Goal: Information Seeking & Learning: Learn about a topic

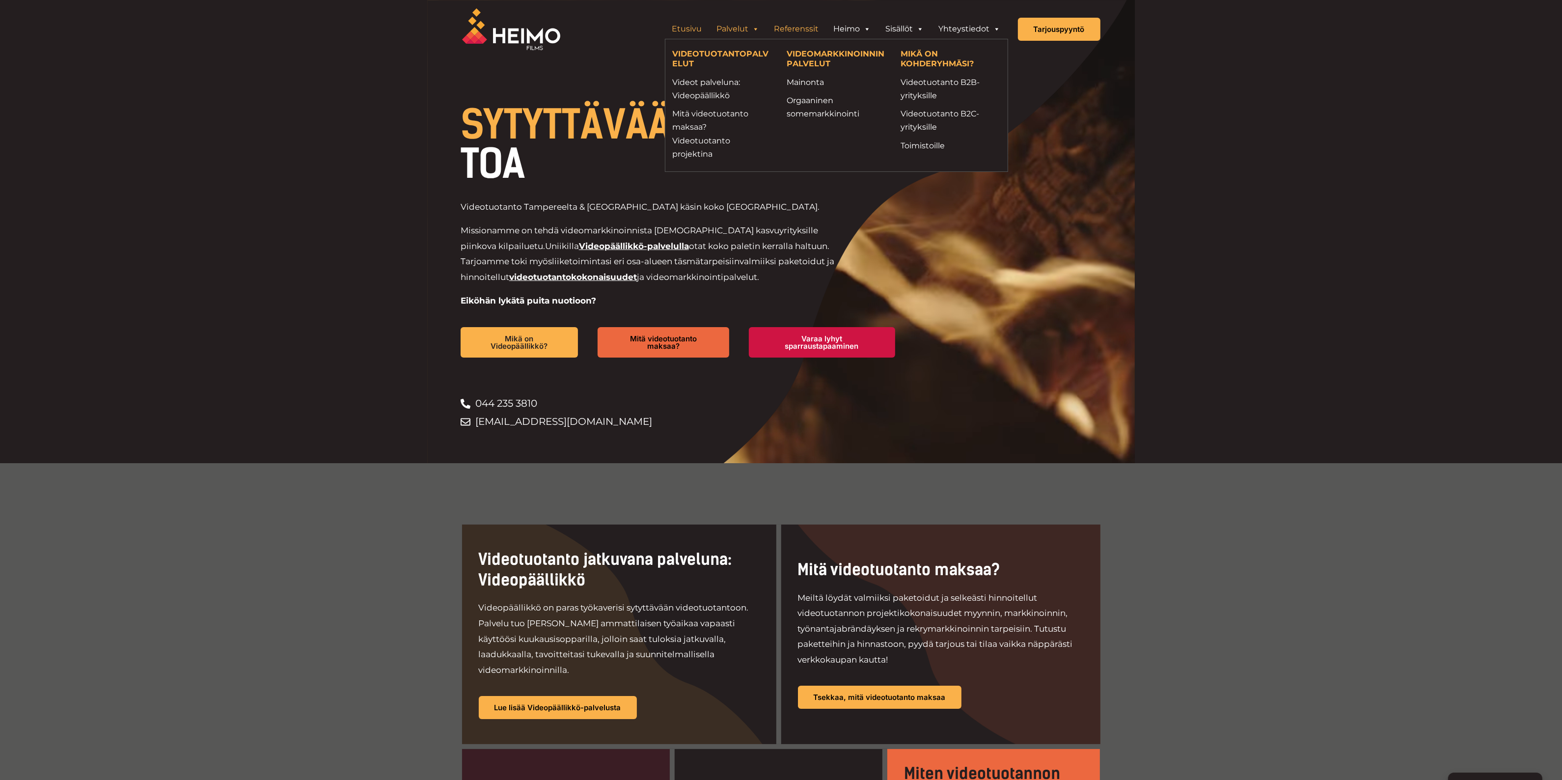
click at [805, 26] on link "Referenssit" at bounding box center [796, 29] width 59 height 20
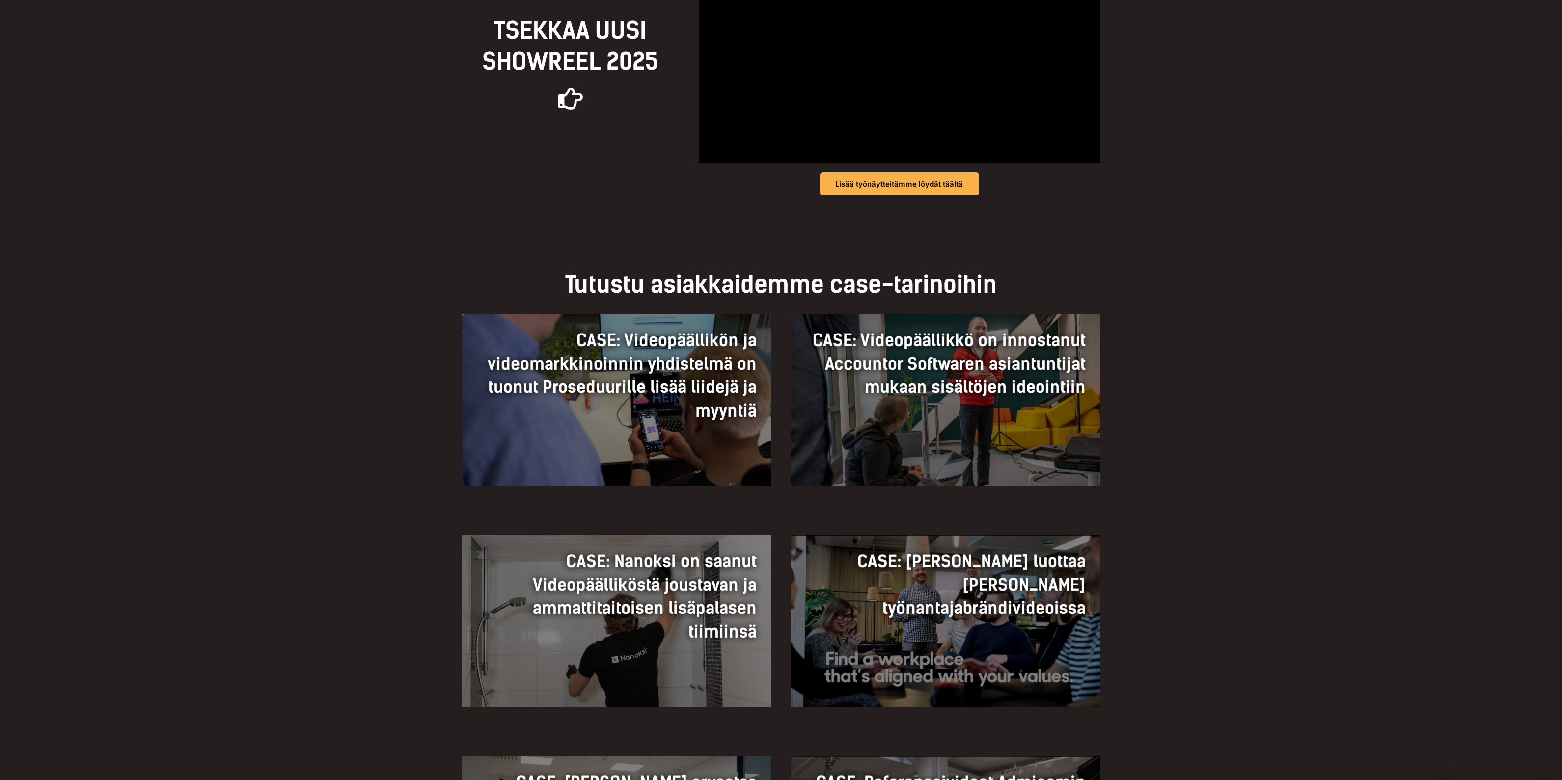
scroll to position [430, 0]
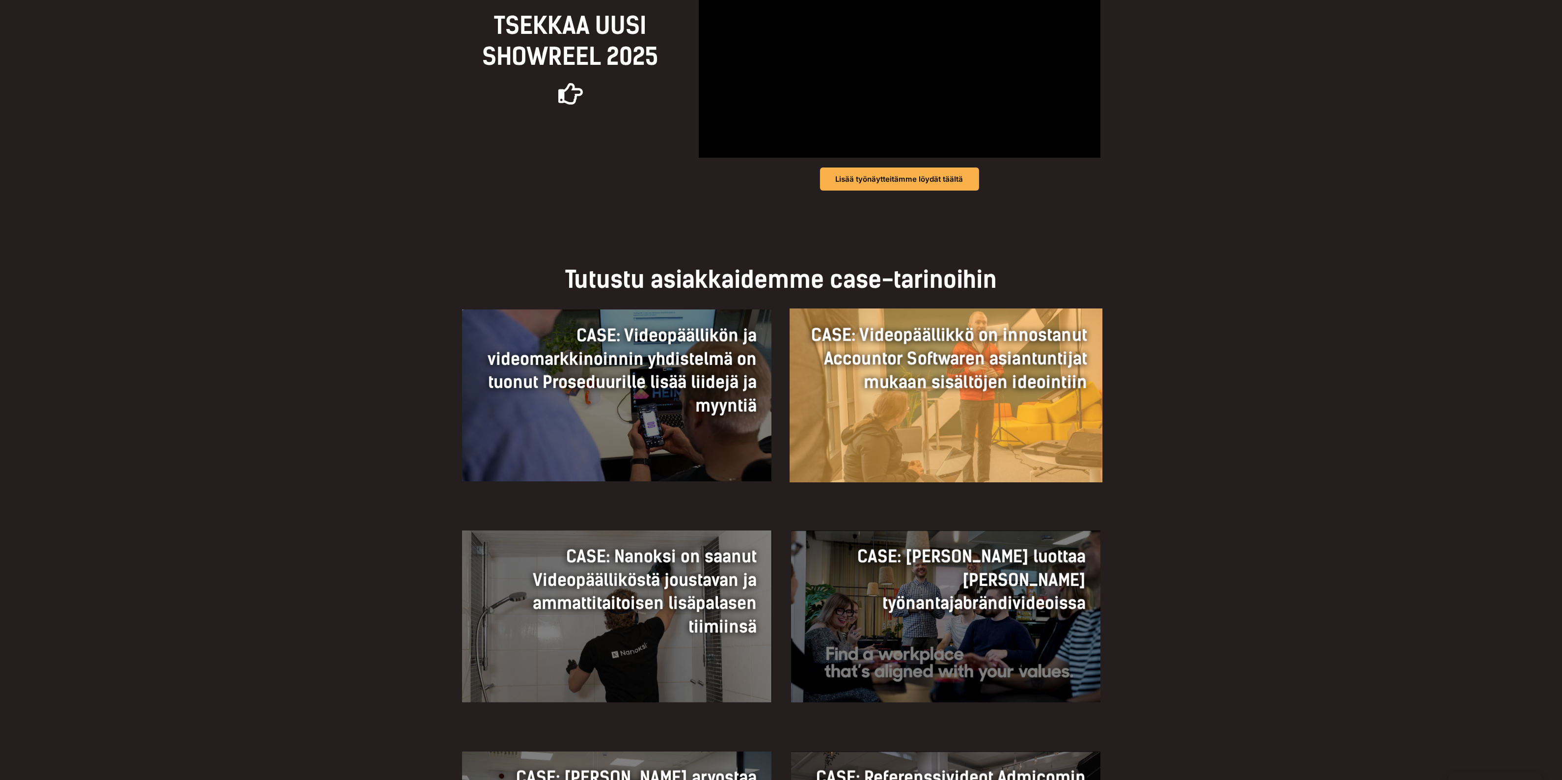
drag, startPoint x: 673, startPoint y: 574, endPoint x: 924, endPoint y: 430, distance: 289.3
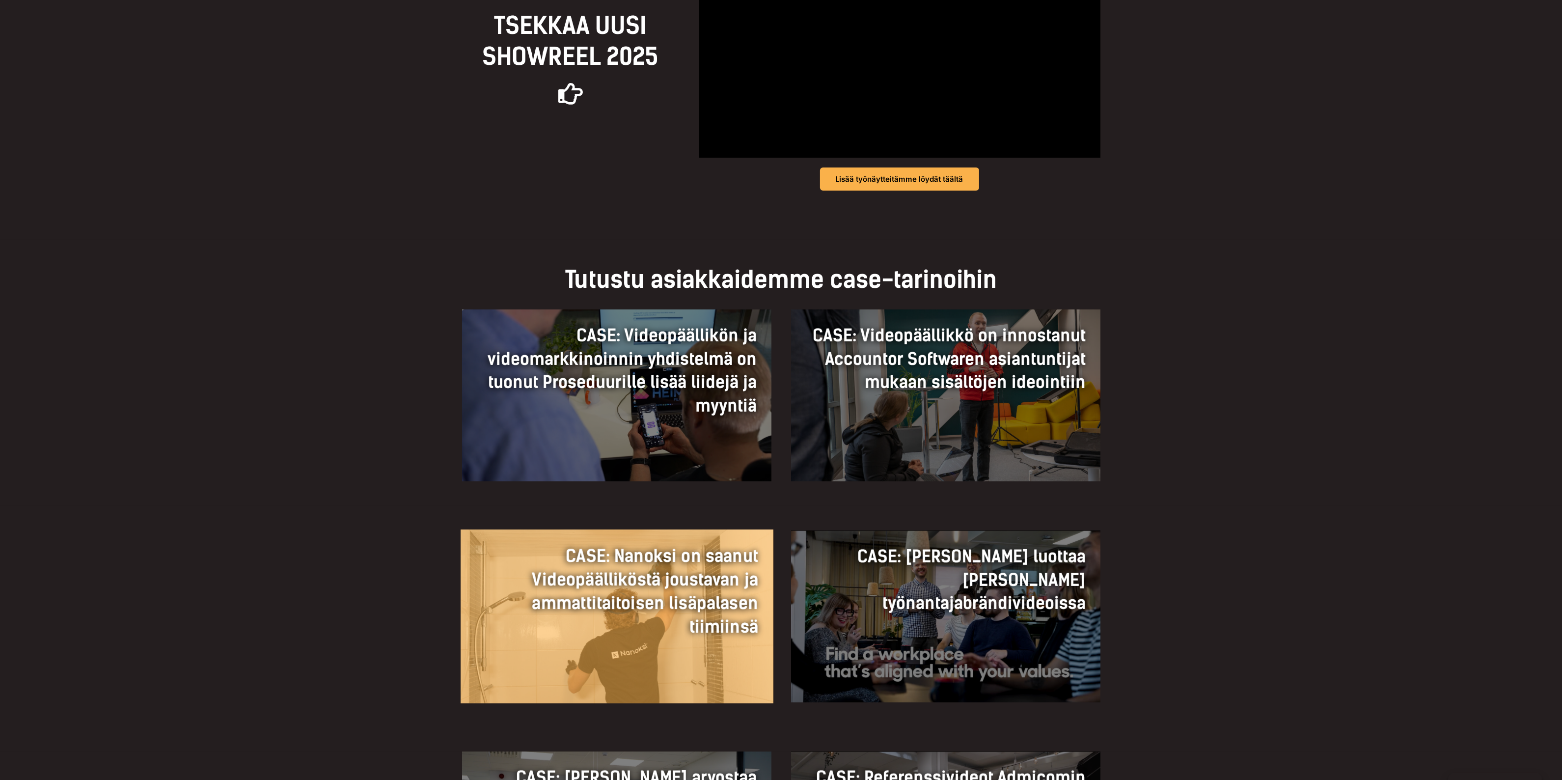
click at [678, 630] on h3 "CASE: Nanoksi on saanut Videopäälliköstä joustavan ja ammattitaitoisen lisäpala…" at bounding box center [616, 591] width 283 height 94
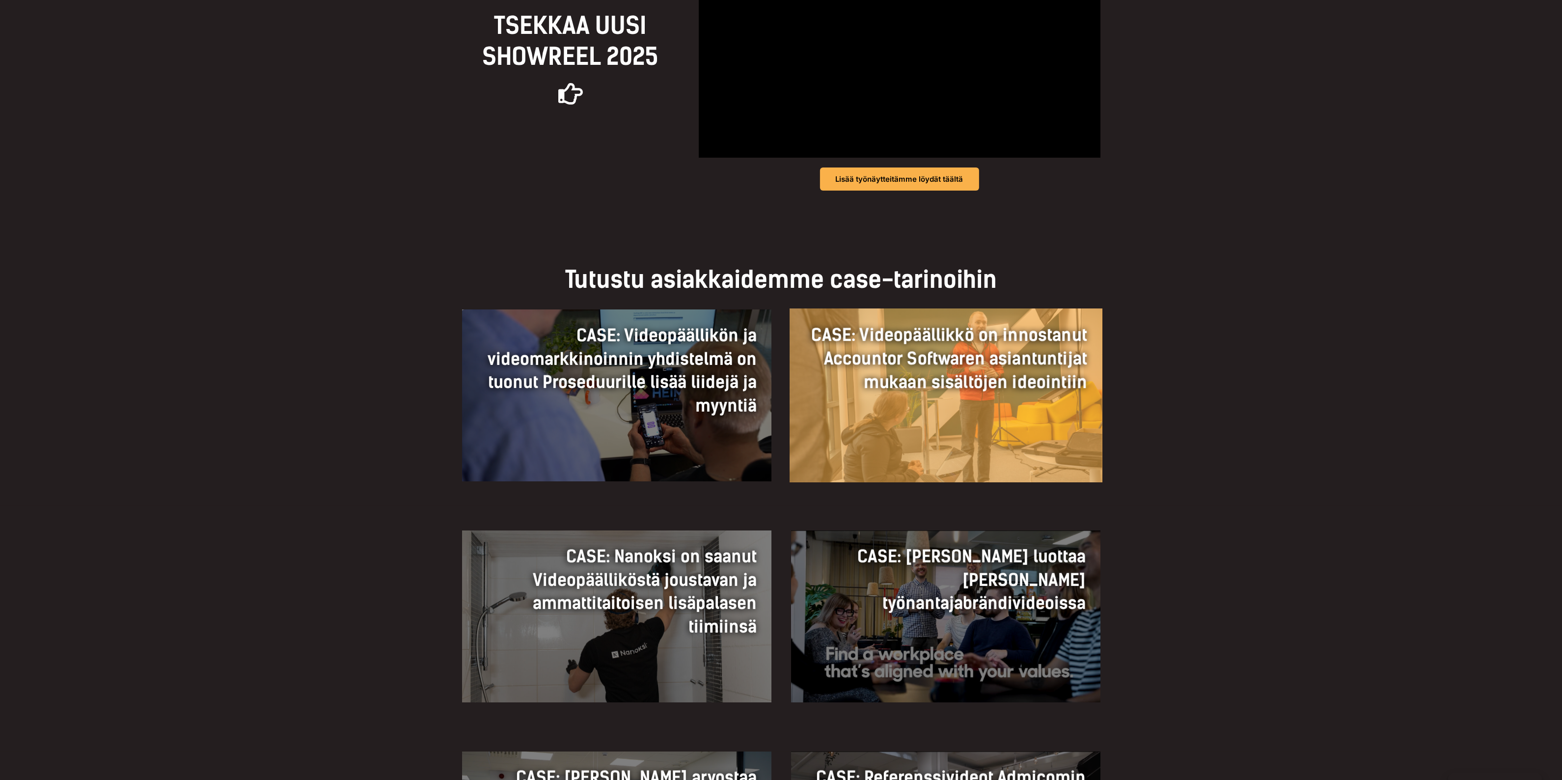
click at [986, 395] on div "CASE: Videopäällikkö on innostanut Accountor Softwaren asiantuntijat mukaan sis…" at bounding box center [945, 358] width 312 height 101
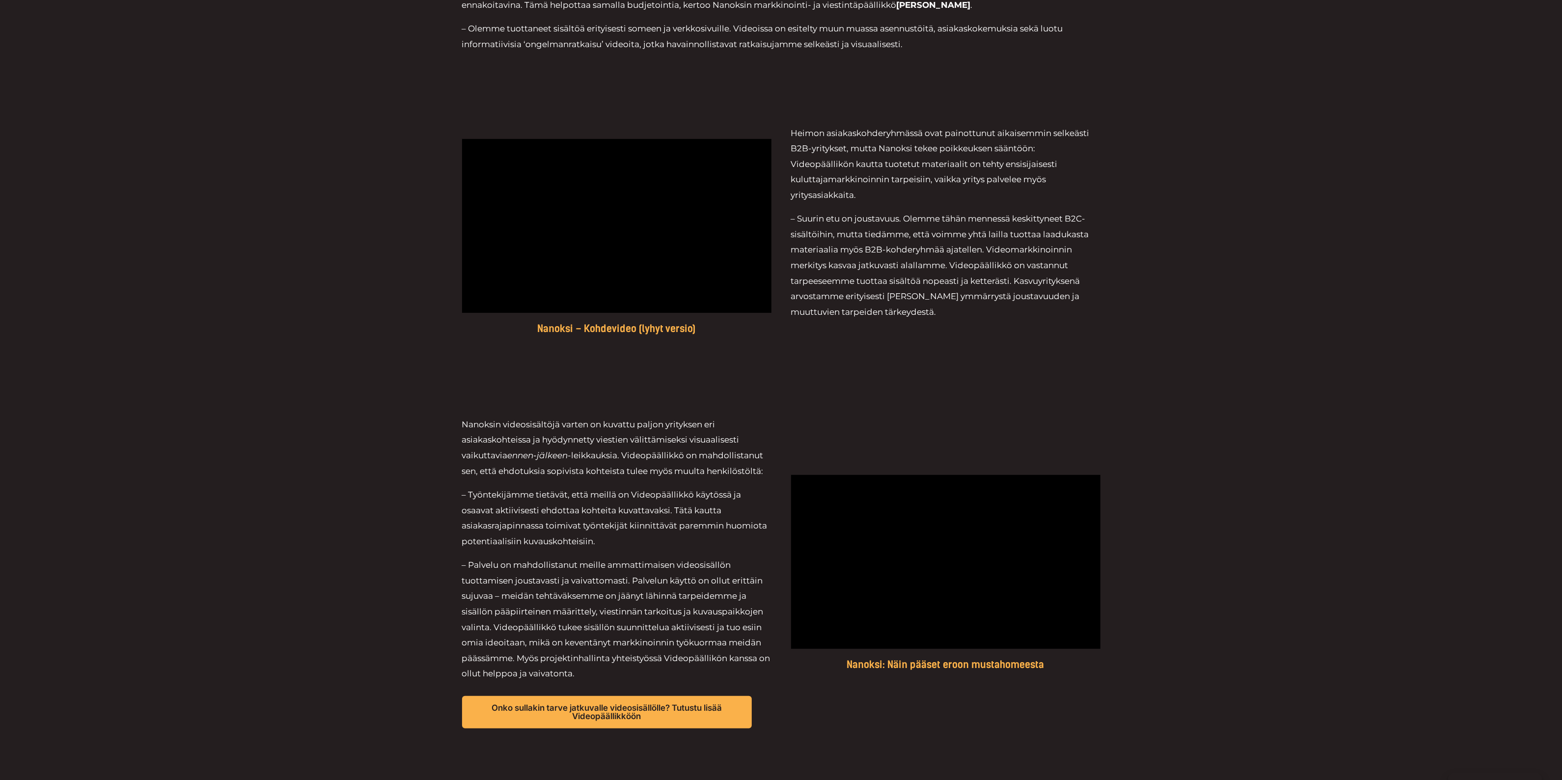
scroll to position [675, 0]
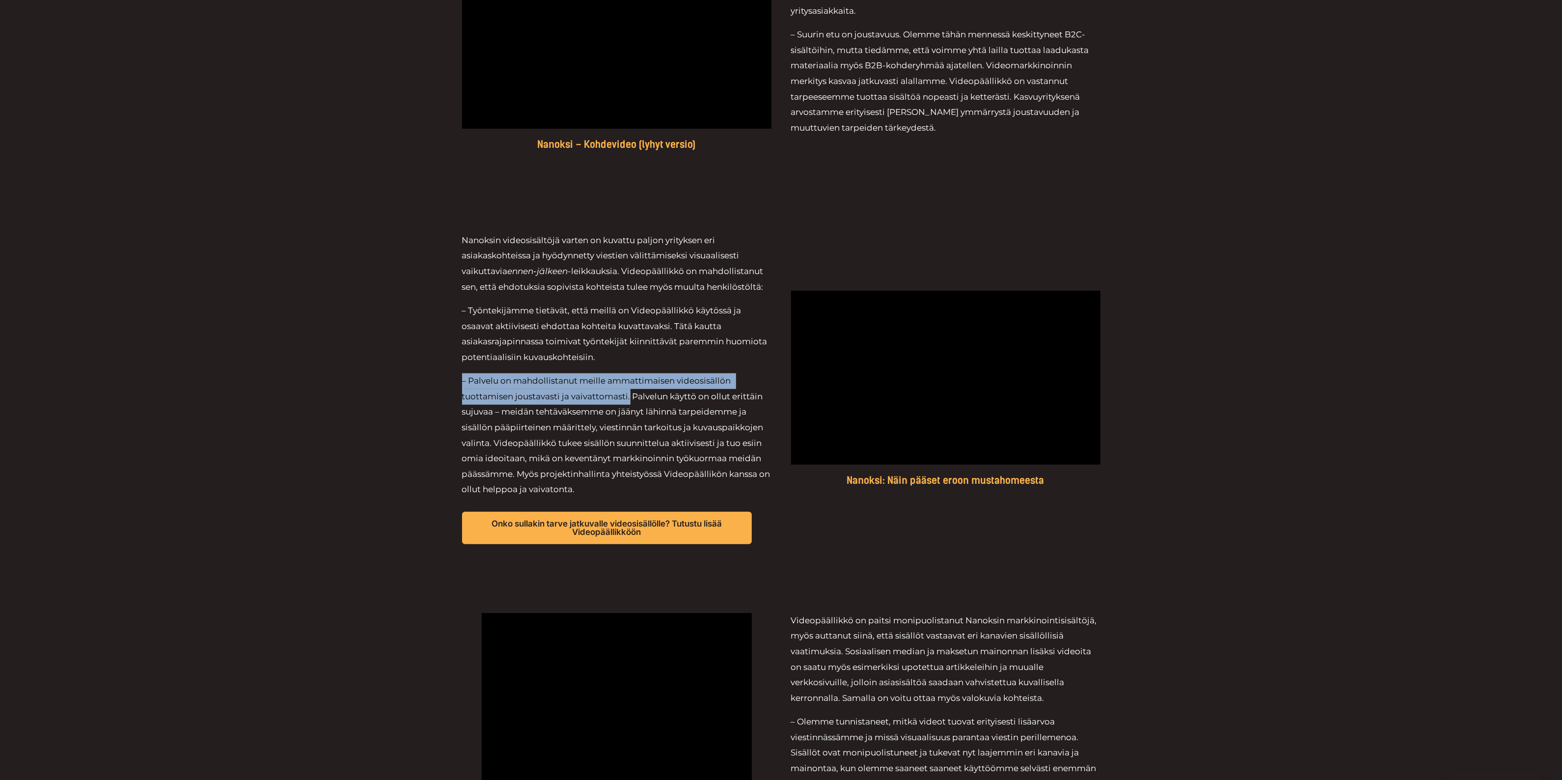
drag, startPoint x: 629, startPoint y: 381, endPoint x: 451, endPoint y: 362, distance: 179.4
click at [451, 362] on div "Nanoksin videosisältöjä varten on kuvattu paljon yrityksen eri asiakaskohteissa…" at bounding box center [781, 388] width 1562 height 380
copy span "– Palvelu on mahdollistanut meille ammattimaisen videosisällön tuottamisen jous…"
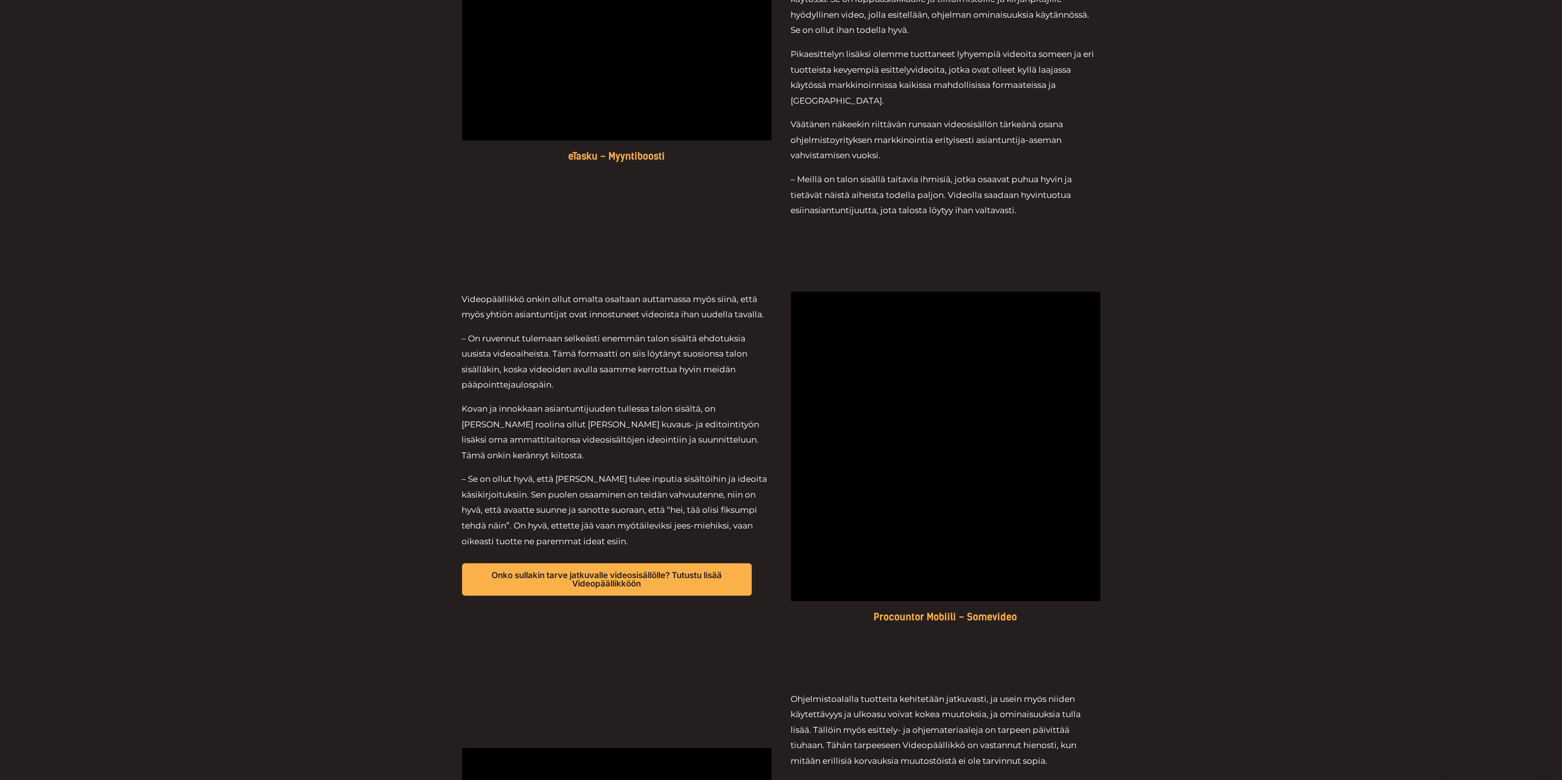
scroll to position [737, 0]
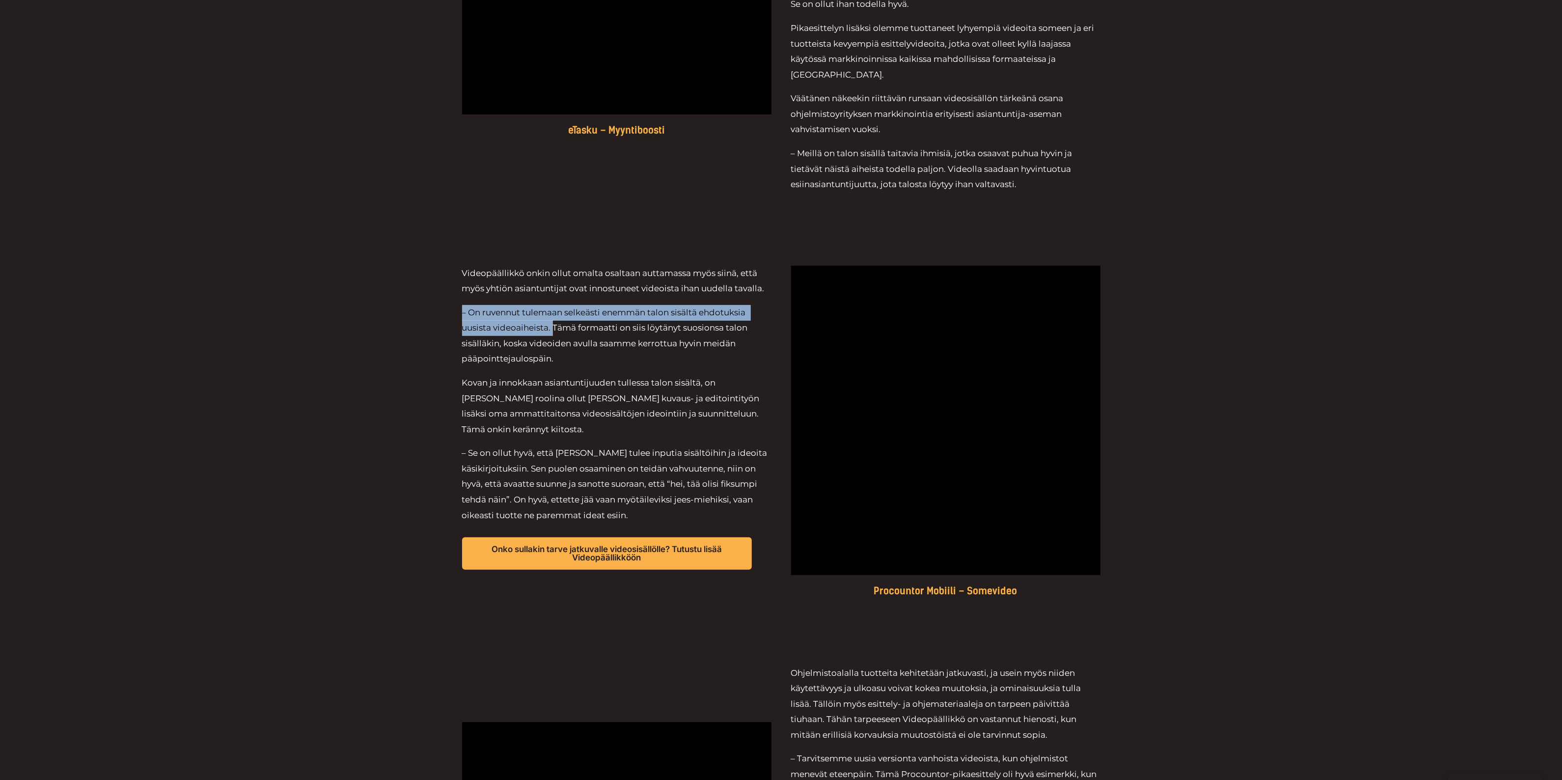
drag, startPoint x: 552, startPoint y: 327, endPoint x: 458, endPoint y: 318, distance: 94.3
click at [458, 318] on div "Videopäällikkö onkin ollut omalta osaltaan auttamassa myös siinä, että myös yht…" at bounding box center [781, 431] width 1562 height 400
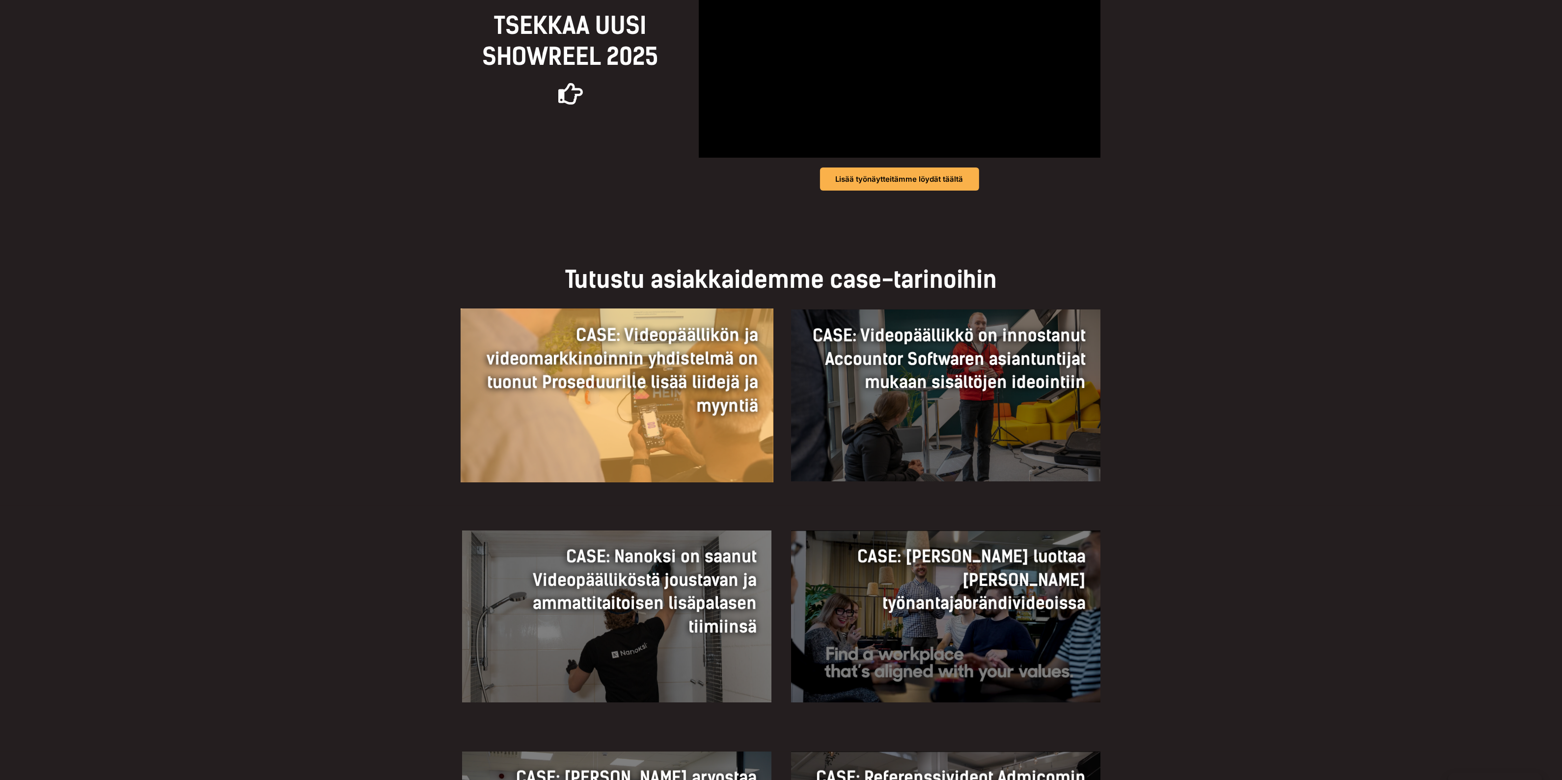
click at [662, 366] on h3 "CASE: Videopäällikön ja videomarkkinoinnin yhdistelmä on tuonut Proseduurille l…" at bounding box center [616, 370] width 283 height 94
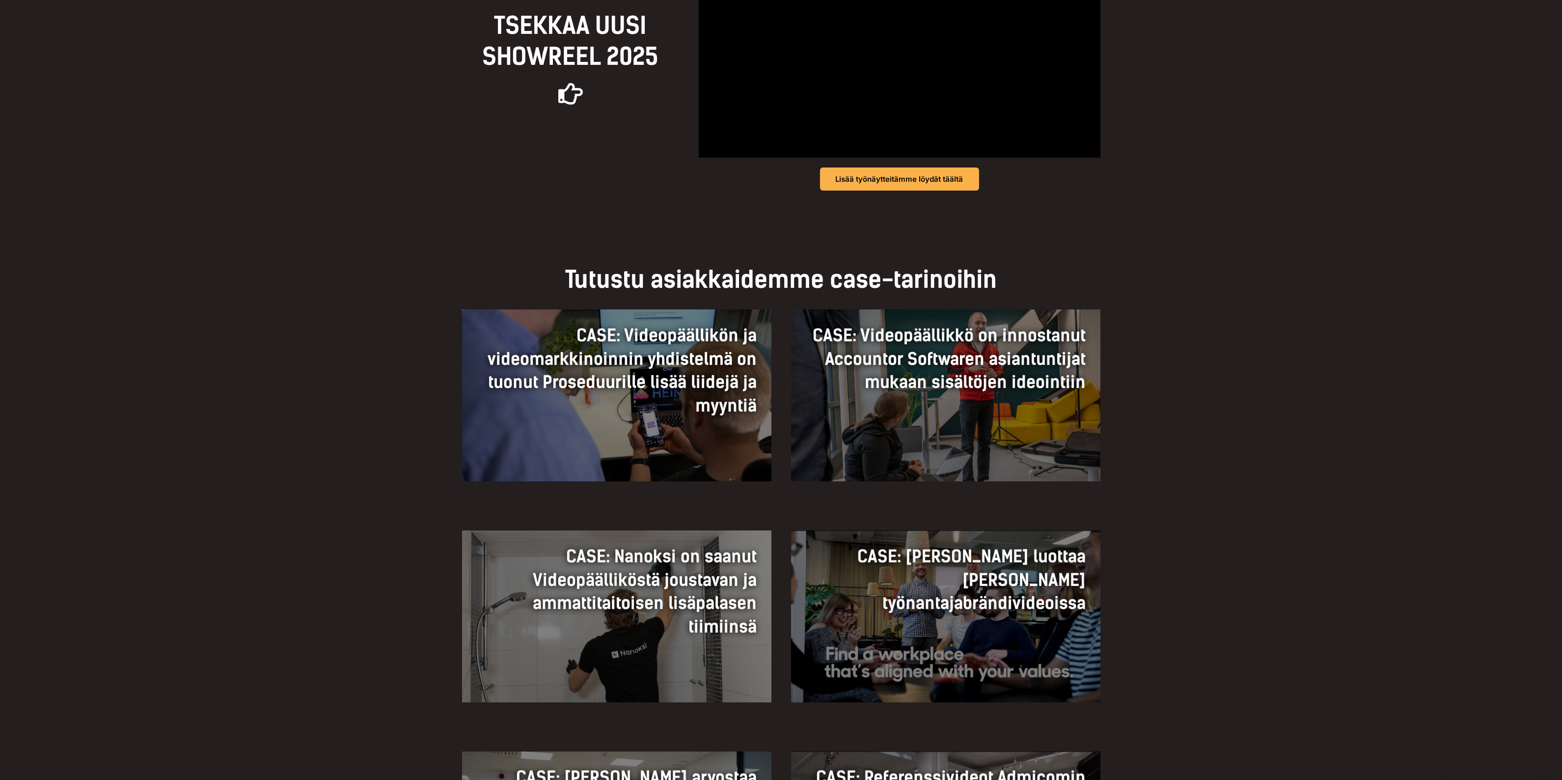
scroll to position [675, 0]
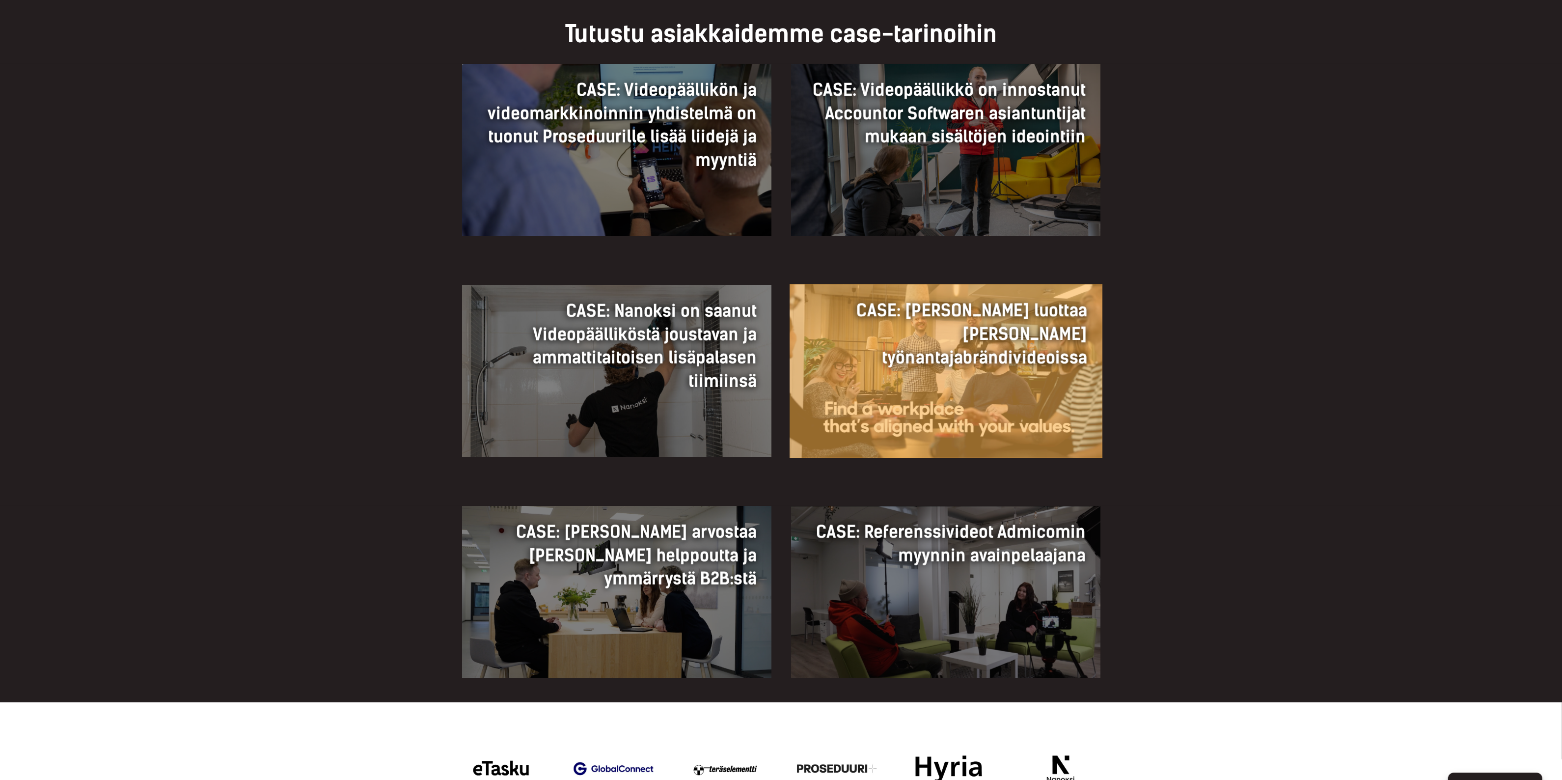
click at [943, 384] on link "CASE: Solita luottaa Heimoon työnantajabrändivideoissa CASE: Solita luottaa Hei…" at bounding box center [945, 371] width 312 height 174
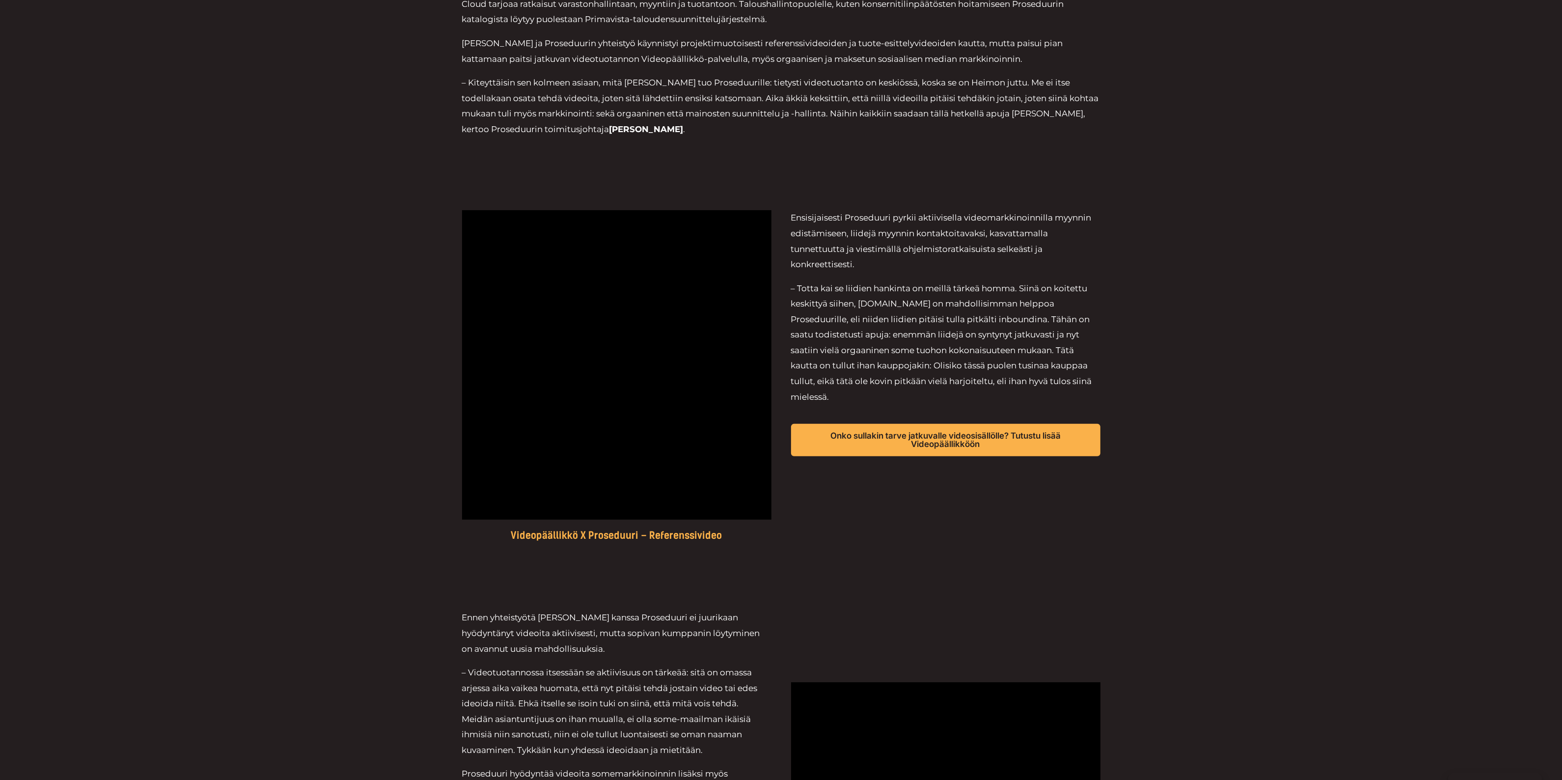
scroll to position [368, 0]
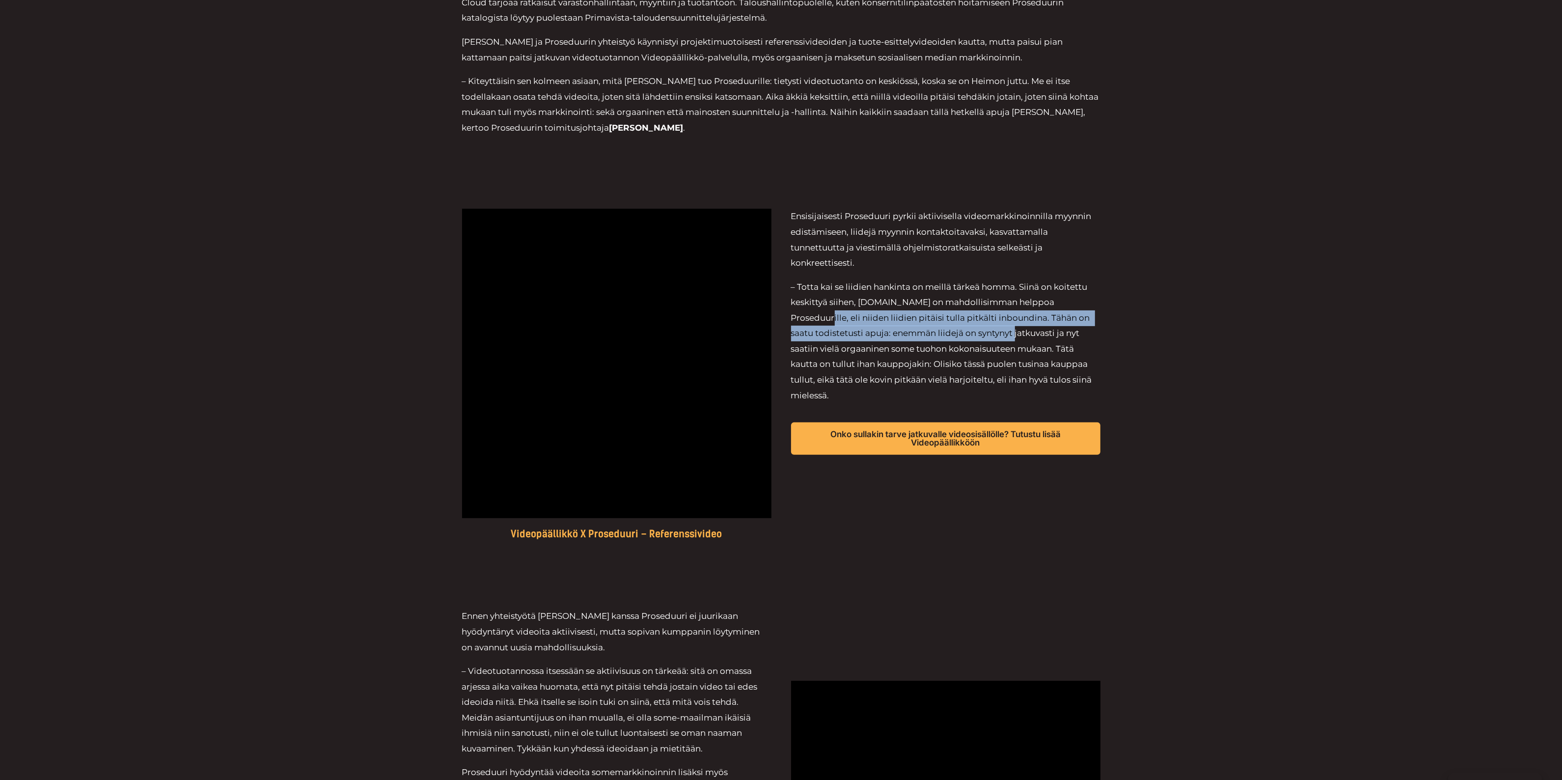
drag, startPoint x: 1071, startPoint y: 302, endPoint x: 966, endPoint y: 331, distance: 108.9
click at [966, 331] on span "Totta kai se liidien hankinta on meillä tärkeä homma. Siinä on koitettu keskitt…" at bounding box center [941, 341] width 301 height 118
click at [978, 336] on span "Totta kai se liidien hankinta on meillä tärkeä homma. Siinä on koitettu keskitt…" at bounding box center [941, 341] width 301 height 118
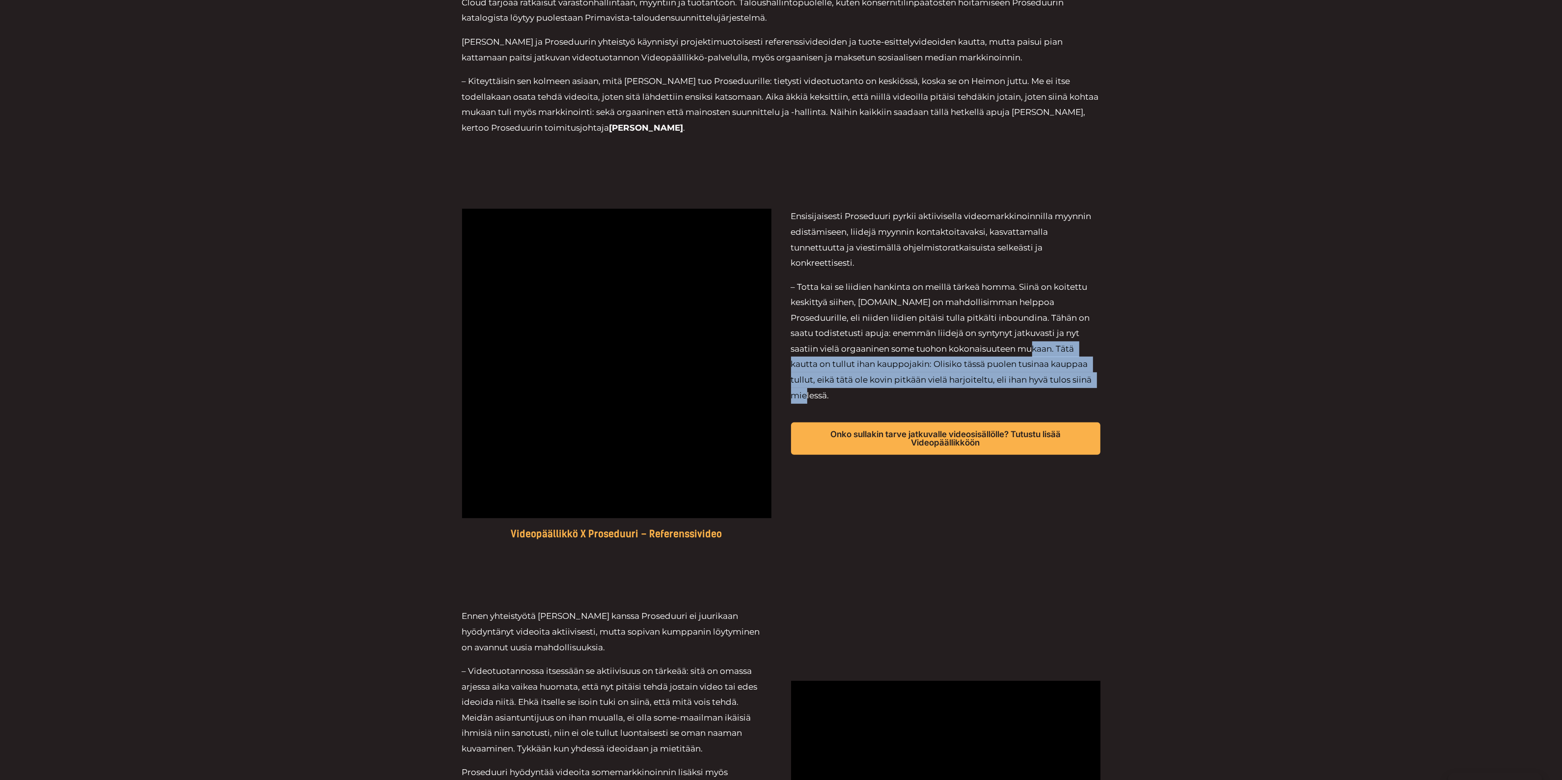
drag, startPoint x: 1007, startPoint y: 345, endPoint x: 1087, endPoint y: 378, distance: 86.1
click at [1087, 378] on p "– Totta kai se liidien hankinta on meillä tärkeä homma. Siinä on koitettu keski…" at bounding box center [945, 341] width 309 height 124
copy span "Tätä kautta on tullut ihan kauppojakin: Olisiko tässä puolen tusinaa kauppaa tu…"
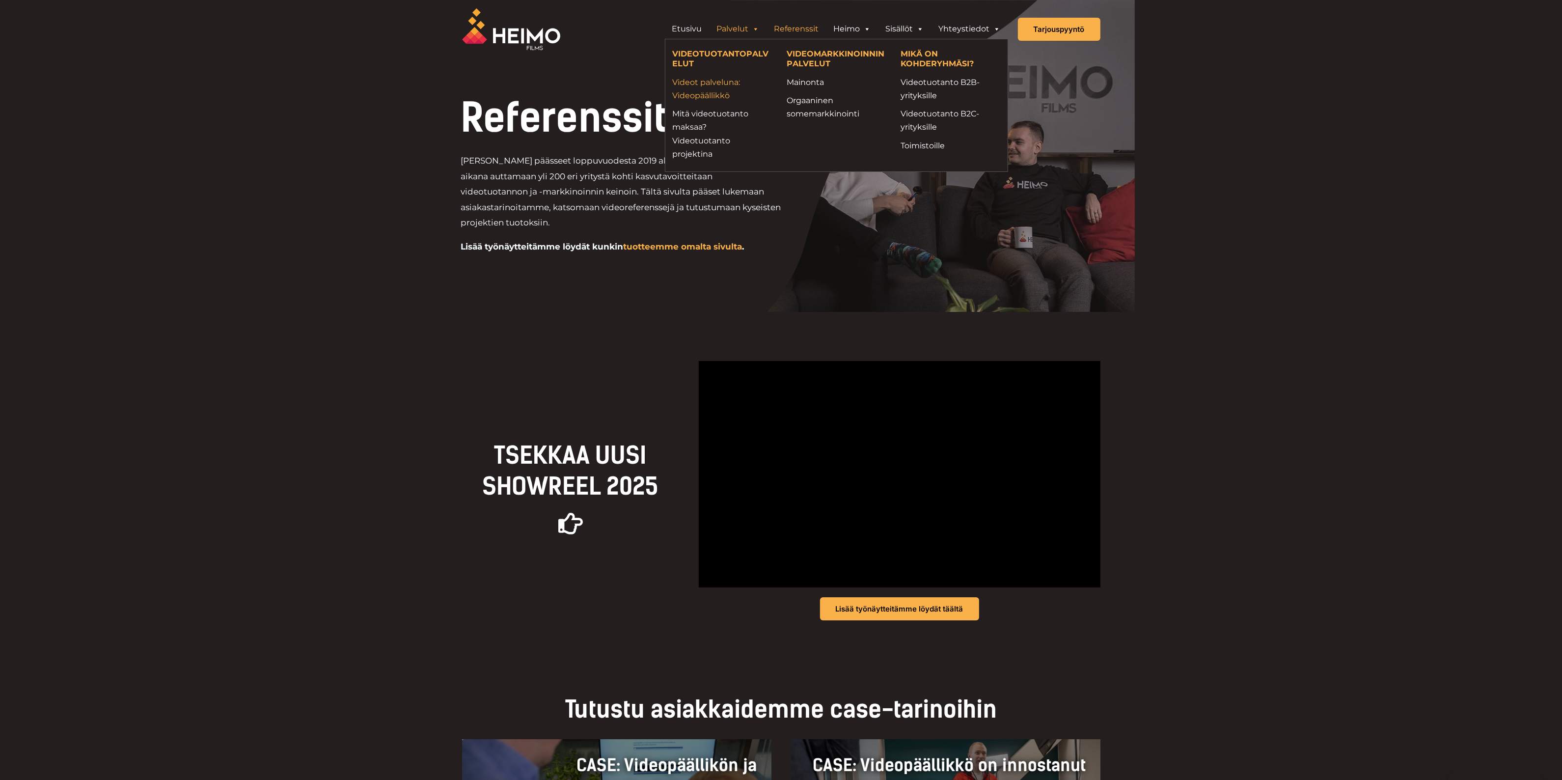
click at [706, 84] on link "Videot palveluna: Videopäällikkö" at bounding box center [722, 89] width 99 height 27
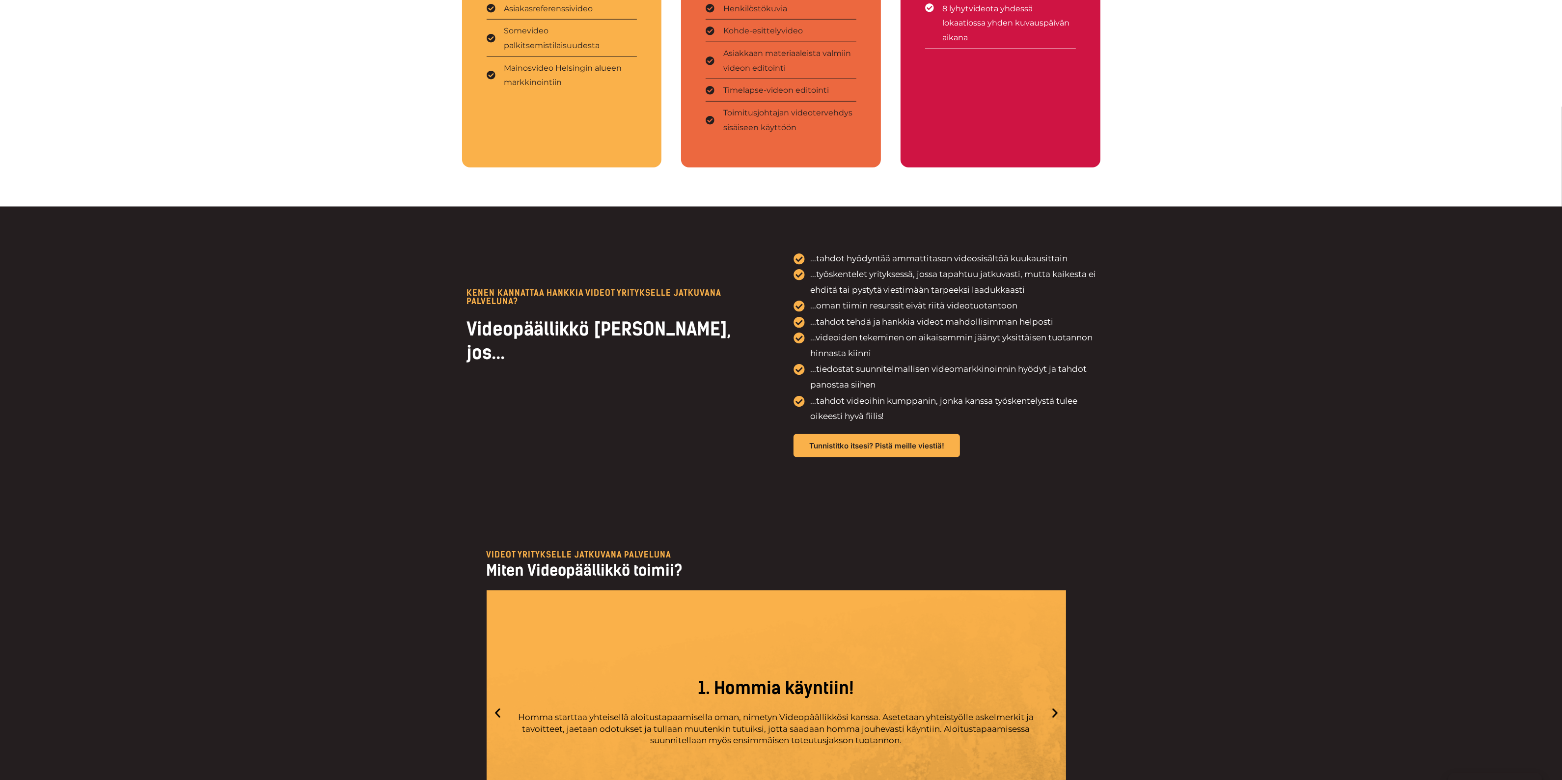
scroll to position [2026, 0]
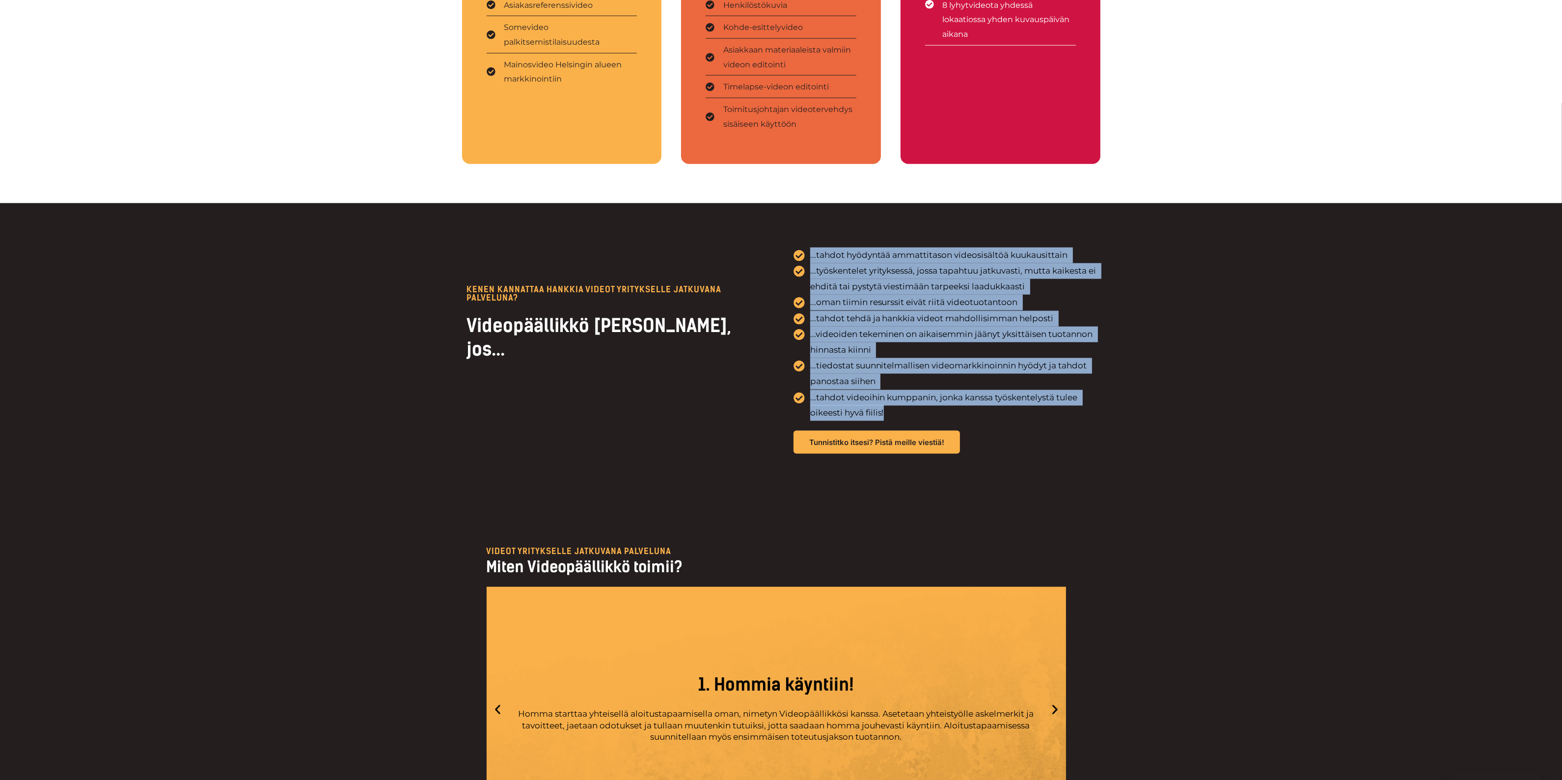
drag, startPoint x: 898, startPoint y: 406, endPoint x: 791, endPoint y: 255, distance: 184.7
click at [791, 255] on div "KENEN KANNATtAA HANKKIA VIDEOT YRITYKSELLE JATKUVANA PALVELUNA? Videopäällikkö …" at bounding box center [781, 350] width 639 height 295
copy ul "...tahdot hyödyntää ammattitason videosisältöä kuukausittain ...työskentelet yr…"
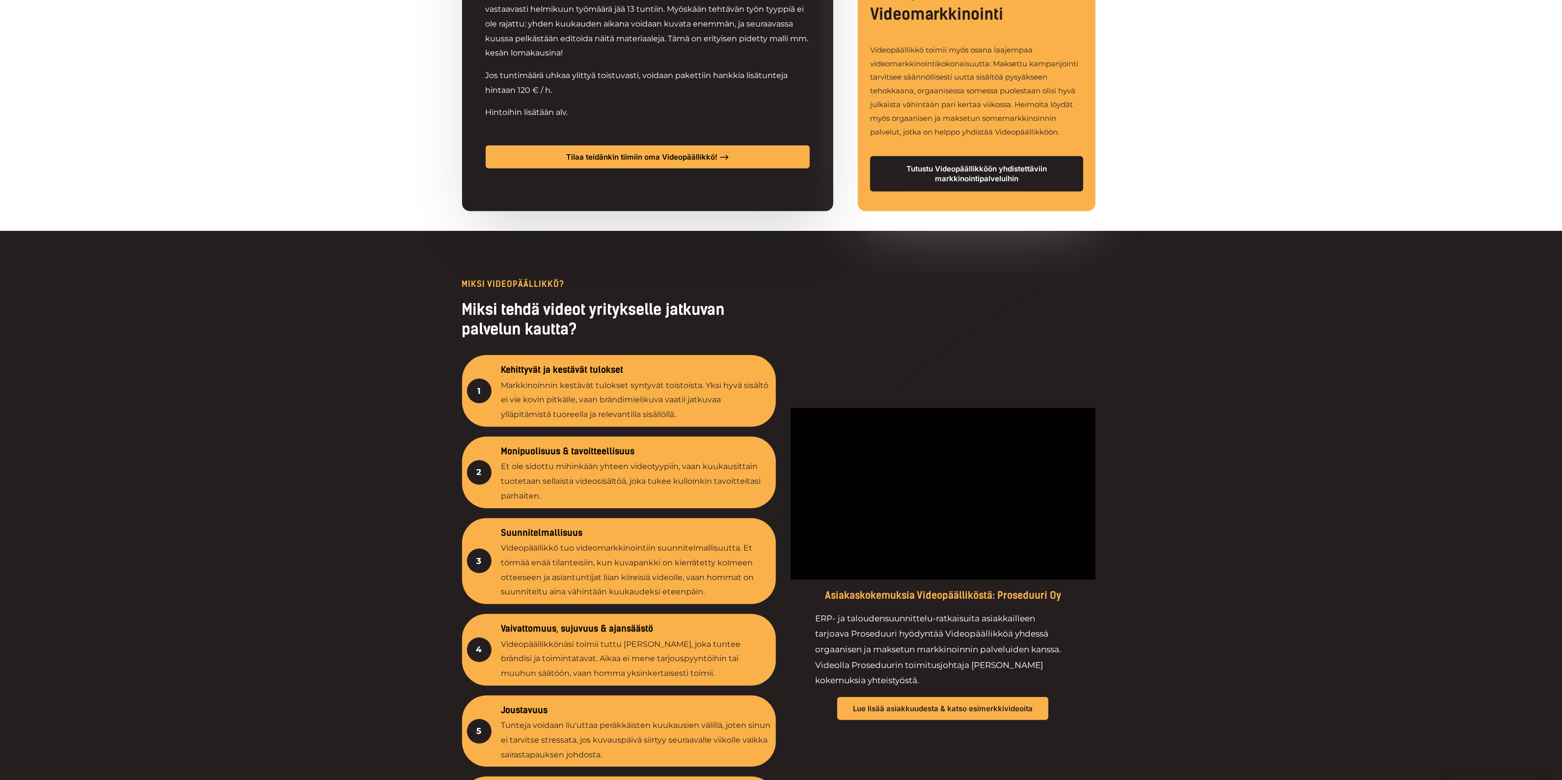
scroll to position [1167, 0]
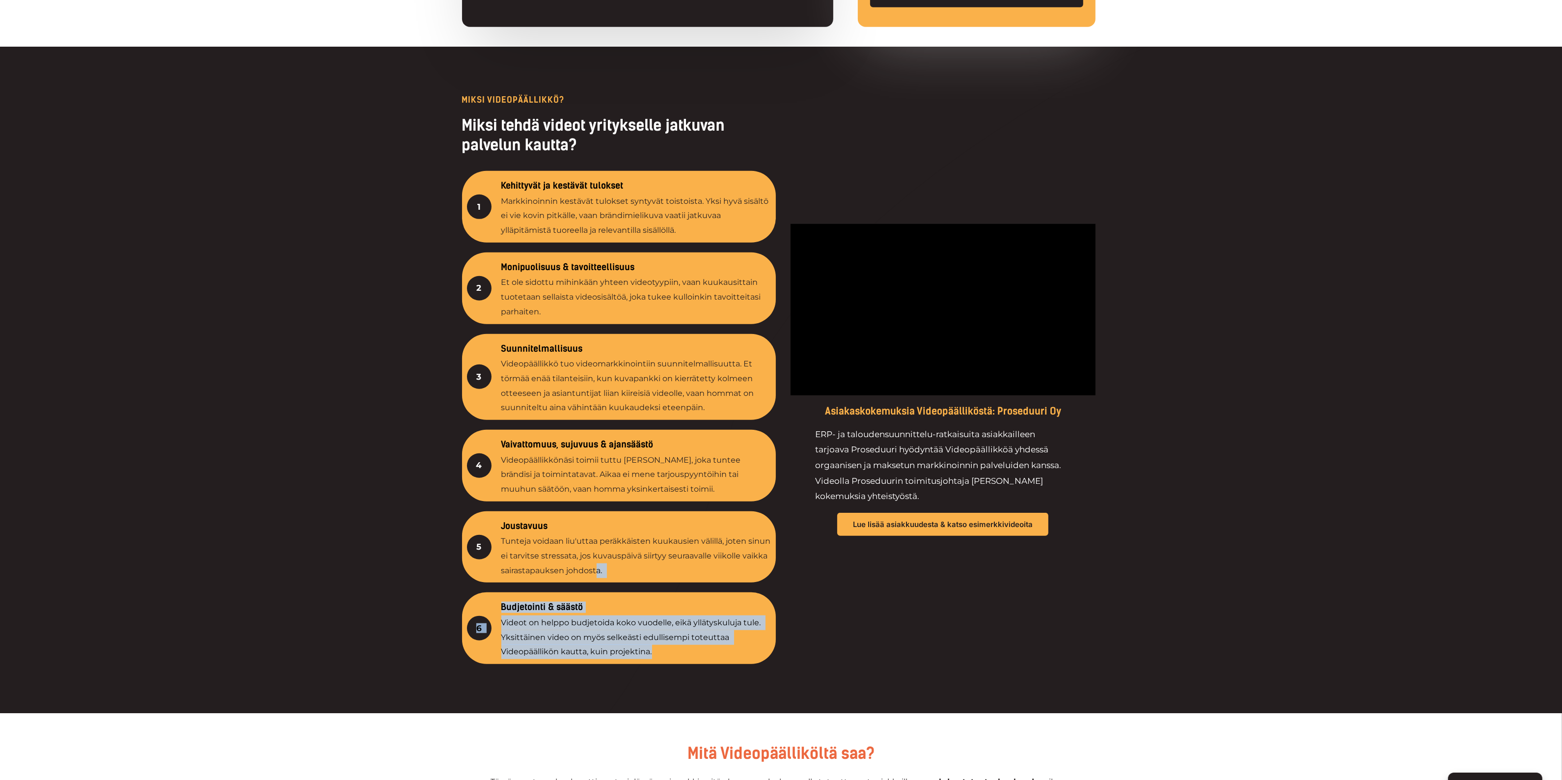
drag, startPoint x: 661, startPoint y: 646, endPoint x: 597, endPoint y: 574, distance: 96.1
click at [597, 574] on div "1 Kehittyvät ja kestävät tulokset Markkinoinnin kestävät tulokset syntyvät tois…" at bounding box center [619, 417] width 314 height 493
click at [627, 647] on p "Videot on helppo budjetoida koko vuodelle, eikä yllätyskuluja tule. Yksittäinen…" at bounding box center [636, 637] width 270 height 44
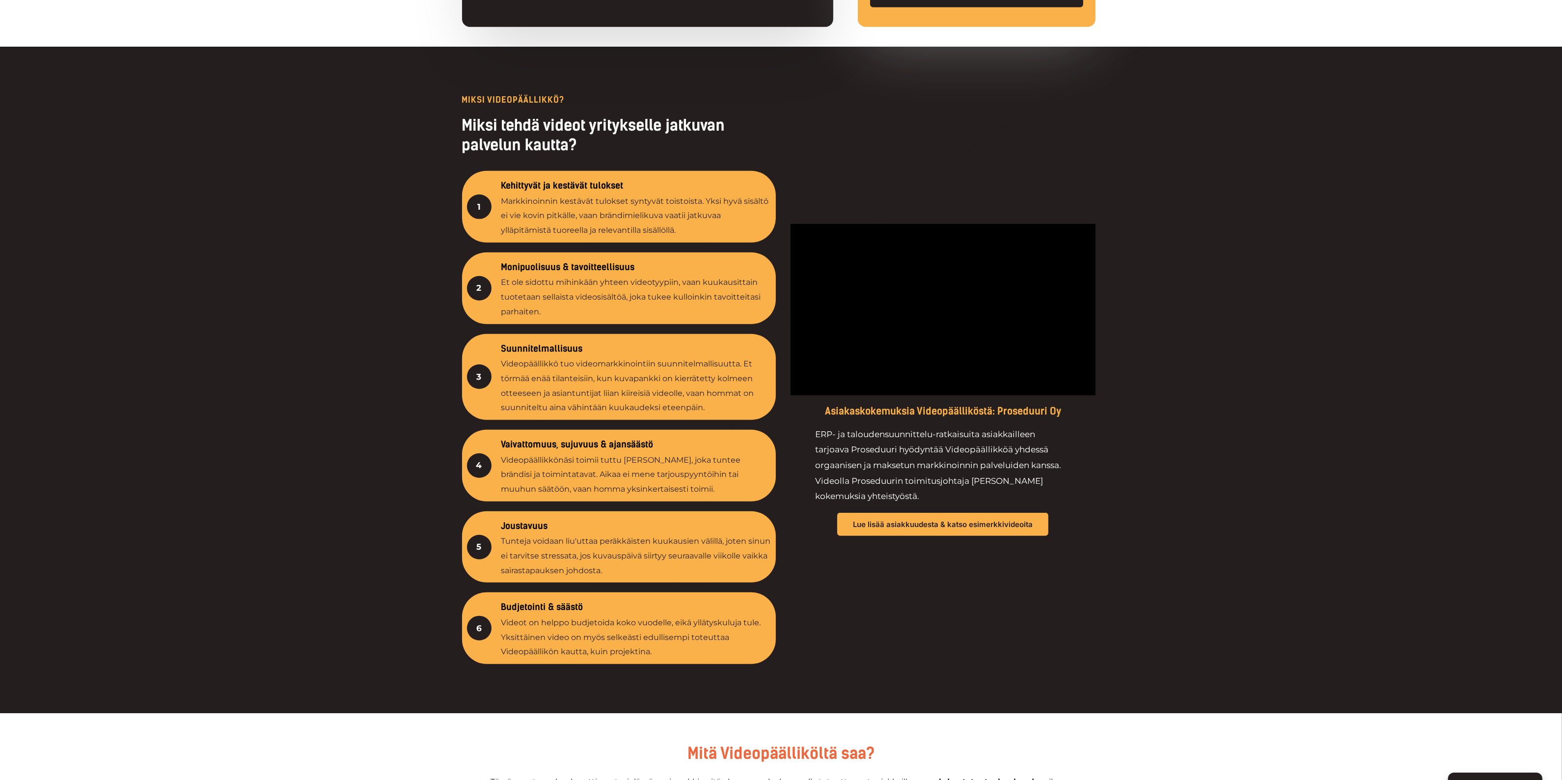
click at [504, 198] on p "Markkinoinnin kestävät tulokset syntyvät toistoista. Yksi hyvä sisältö ei vie k…" at bounding box center [636, 216] width 270 height 44
drag, startPoint x: 681, startPoint y: 230, endPoint x: 583, endPoint y: 227, distance: 98.3
click at [583, 227] on p "Markkinoinnin kestävät tulokset syntyvät toistoista. Yksi hyvä sisältö ei vie k…" at bounding box center [636, 216] width 270 height 44
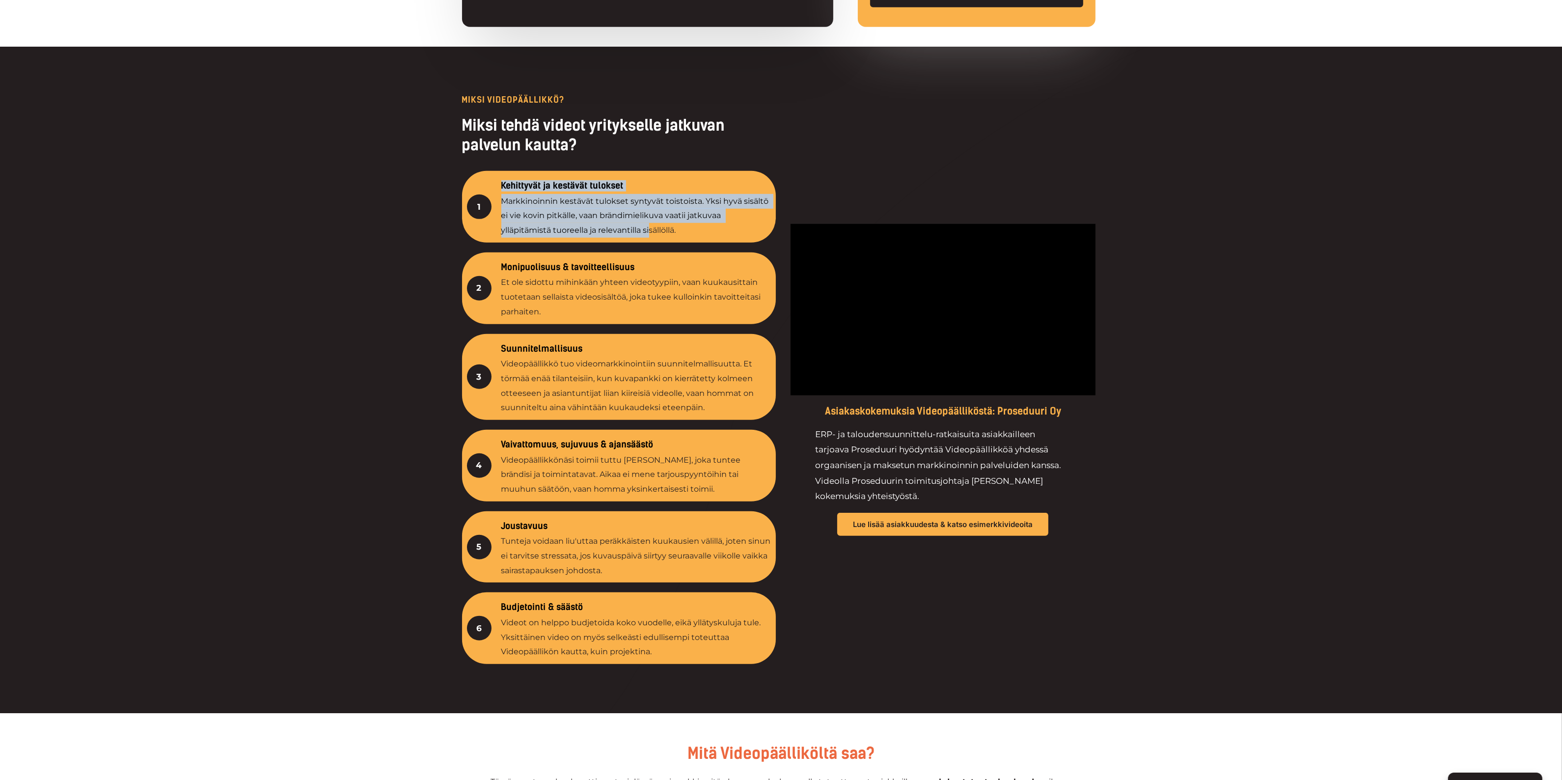
drag, startPoint x: 502, startPoint y: 185, endPoint x: 651, endPoint y: 232, distance: 155.7
click at [651, 232] on div "Kehittyvät ja kestävät tulokset Markkinoinnin kestävät tulokset syntyvät toisto…" at bounding box center [636, 207] width 270 height 62
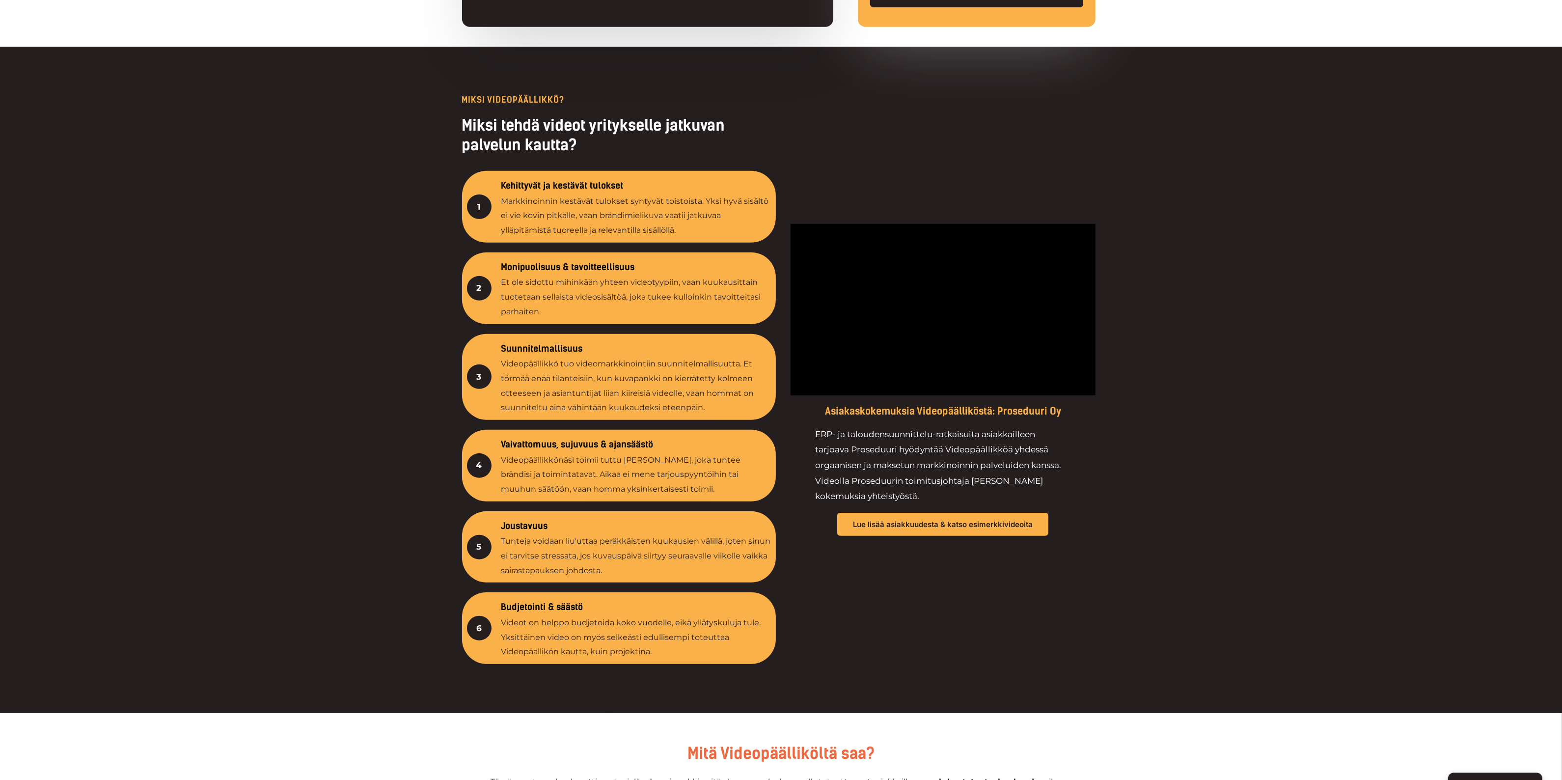
click at [669, 224] on p "Markkinoinnin kestävät tulokset syntyvät toistoista. Yksi hyvä sisältö ei vie k…" at bounding box center [636, 216] width 270 height 44
copy p "sisällöllä"
click at [607, 190] on h4 "Kehittyvät ja kestävät tulokset" at bounding box center [636, 186] width 270 height 11
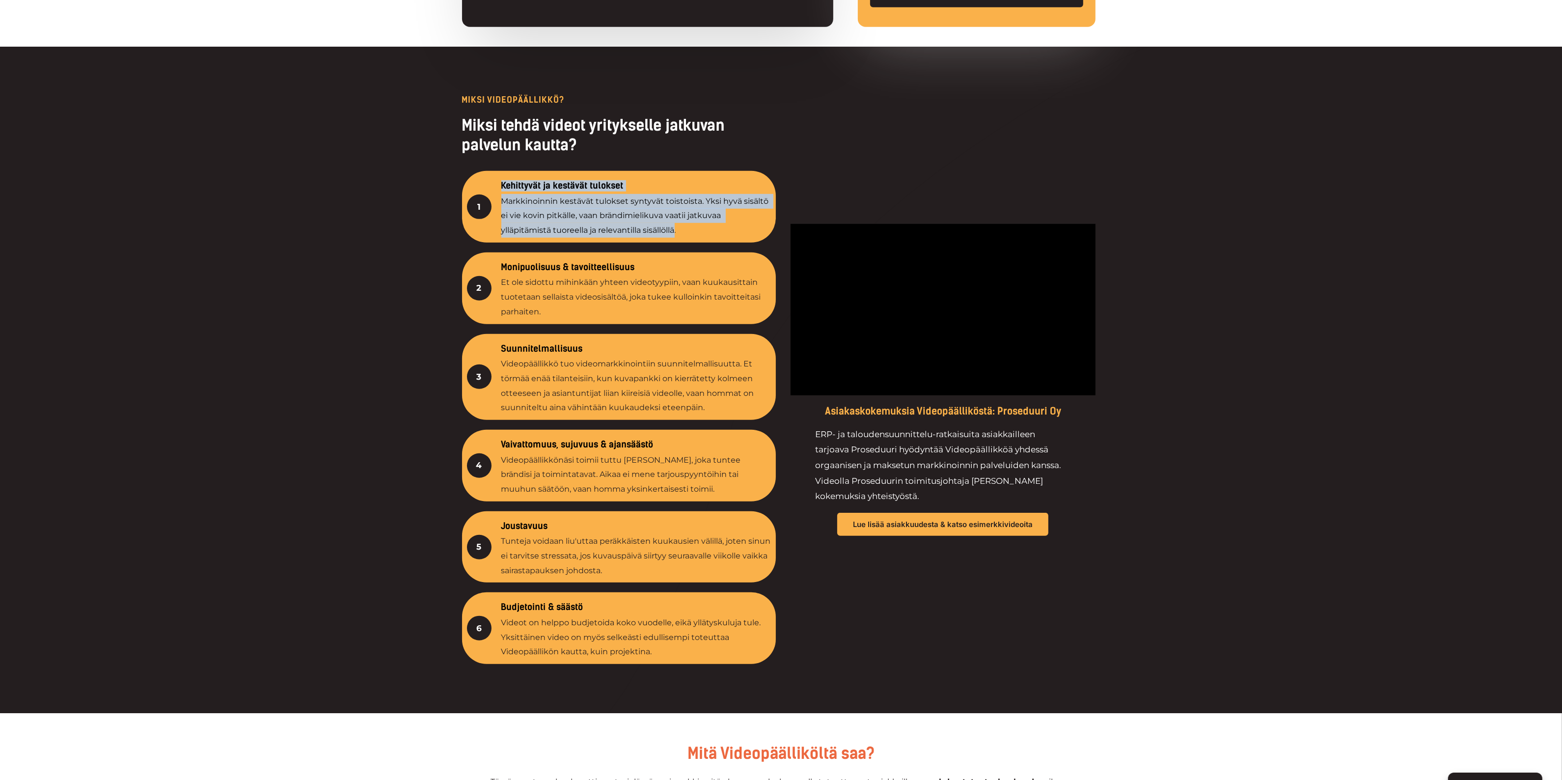
drag, startPoint x: 677, startPoint y: 232, endPoint x: 501, endPoint y: 183, distance: 182.1
click at [501, 183] on div "Kehittyvät ja kestävät tulokset Markkinoinnin kestävät tulokset syntyvät toisto…" at bounding box center [636, 207] width 270 height 62
copy div "Kehittyvät ja kestävät tulokset Markkinoinnin kestävät tulokset syntyvät toisto…"
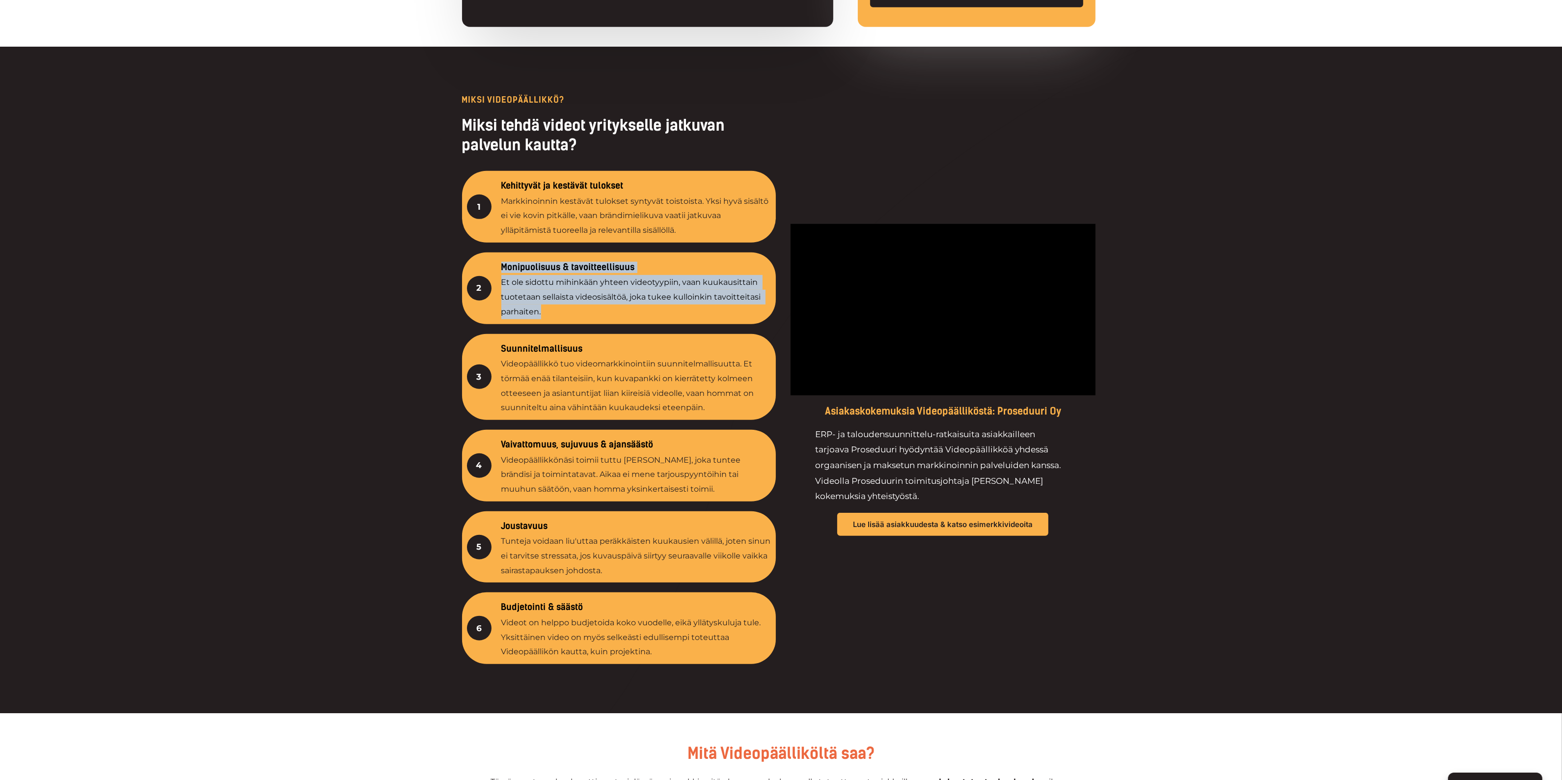
drag, startPoint x: 555, startPoint y: 311, endPoint x: 502, endPoint y: 265, distance: 70.0
click at [502, 265] on div "Monipuolisuus & tavoitteellisuus Et ole sidottu mihinkään yhteen videotyypiin, …" at bounding box center [636, 288] width 270 height 62
copy div "Monipuolisuus & tavoitteellisuus Et ole sidottu mihinkään yhteen videotyypiin, …"
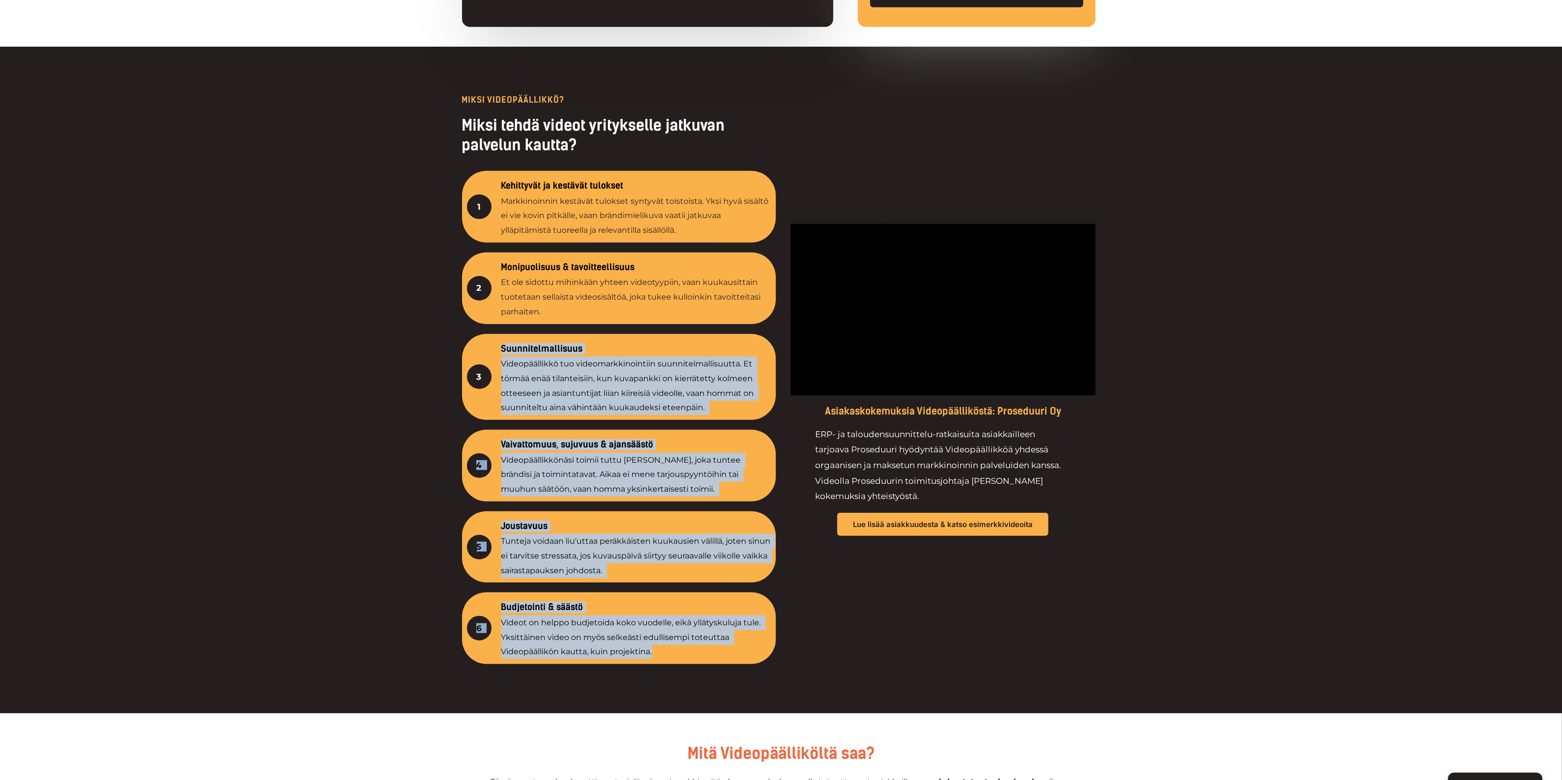
drag, startPoint x: 651, startPoint y: 652, endPoint x: 501, endPoint y: 346, distance: 340.7
click at [501, 346] on div "1 Kehittyvät ja kestävät tulokset Markkinoinnin kestävät tulokset syntyvät tois…" at bounding box center [619, 417] width 314 height 493
copy div "Suunnitelmallisuus Videopäällikkö tuo videomarkkinointiin suunnitelmallisuutta.…"
click at [698, 404] on p "Videopäällikkö tuo videomarkkinointiin suunnitelmallisuutta. Et törmää enää til…" at bounding box center [636, 386] width 270 height 58
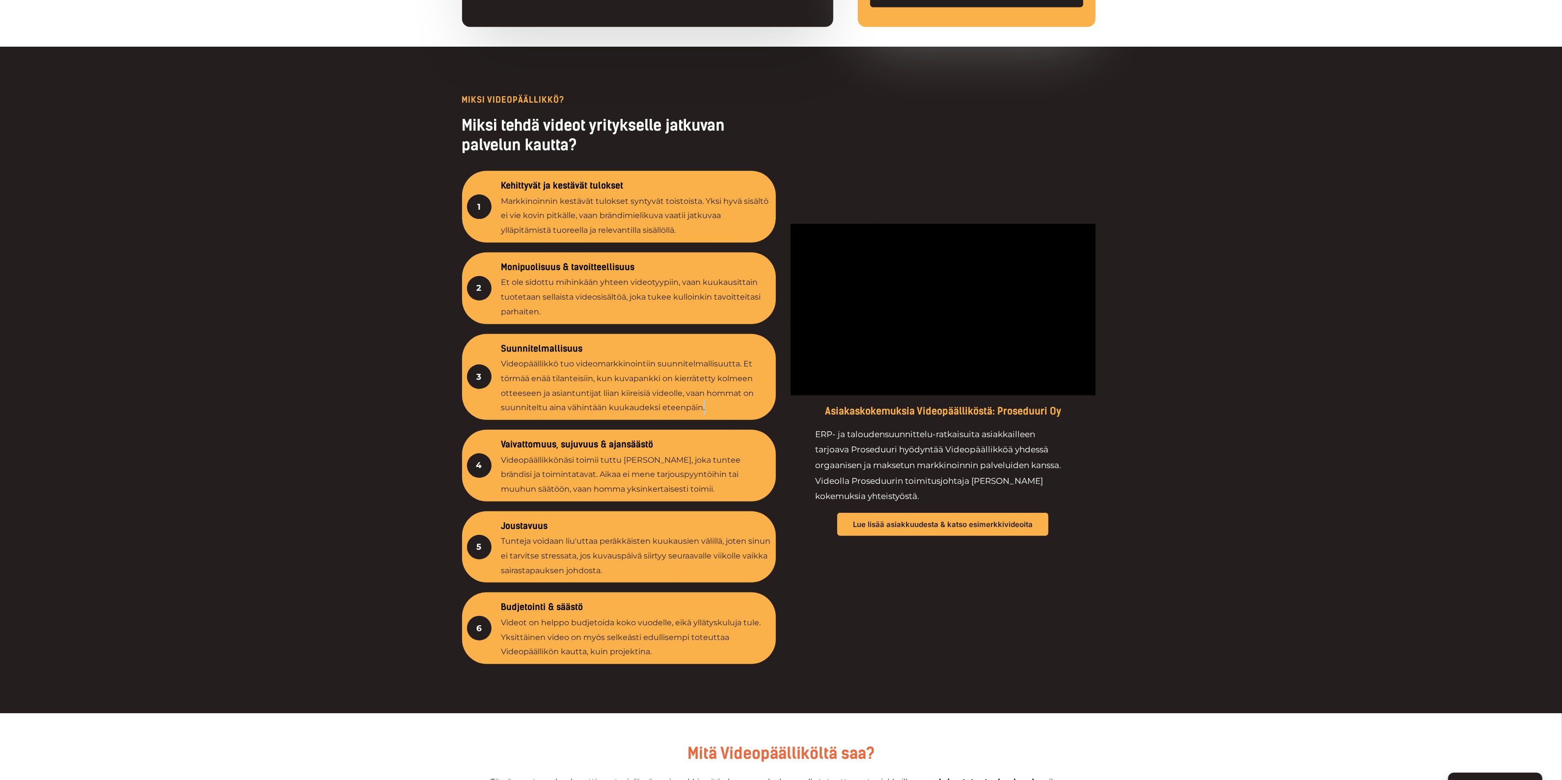
click at [698, 404] on p "Videopäällikkö tuo videomarkkinointiin suunnitelmallisuutta. Et törmää enää til…" at bounding box center [636, 386] width 270 height 58
click at [710, 408] on p "Videopäällikkö tuo videomarkkinointiin suunnitelmallisuutta. Et törmää enää til…" at bounding box center [636, 386] width 270 height 58
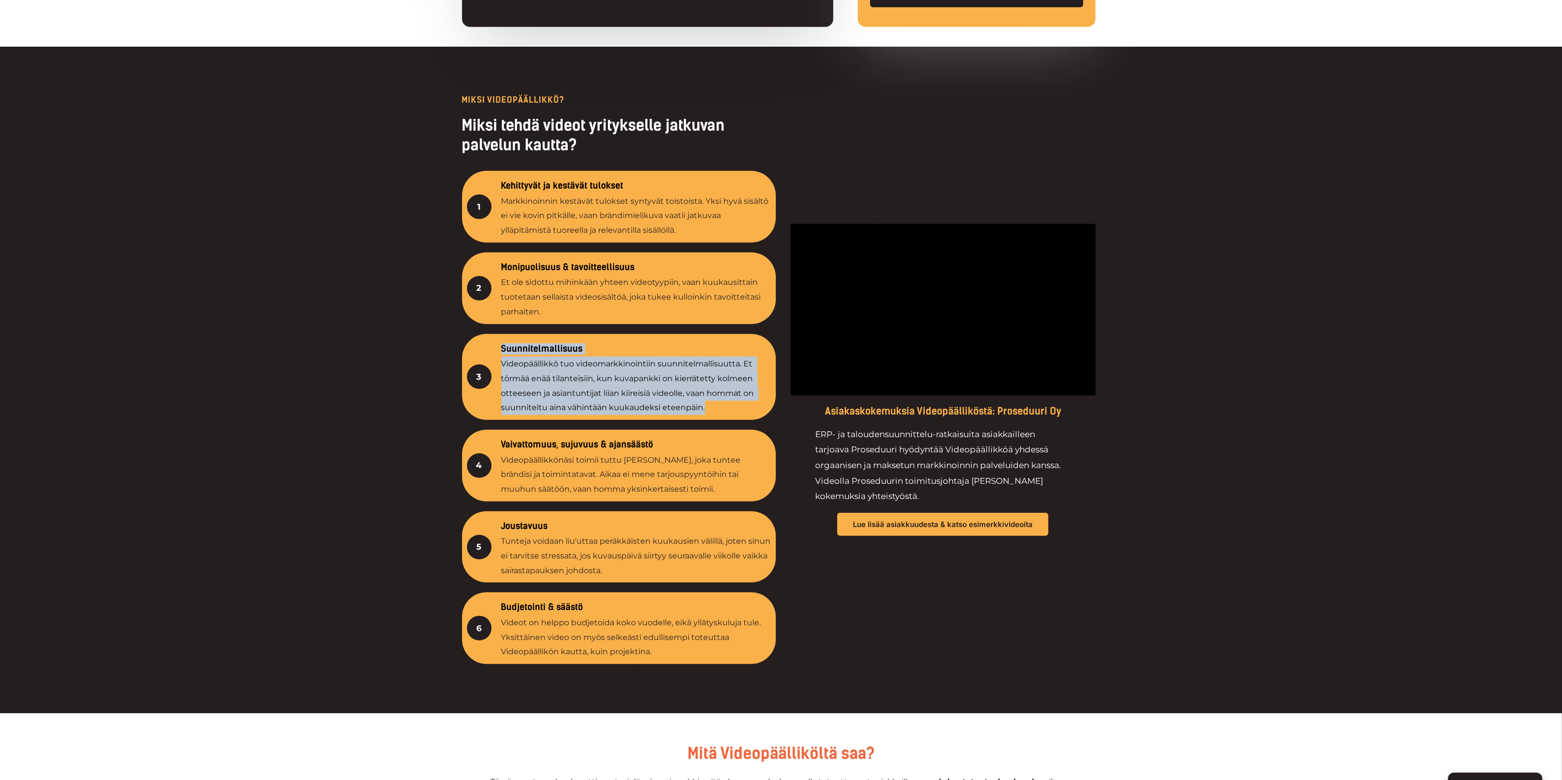
drag, startPoint x: 702, startPoint y: 407, endPoint x: 501, endPoint y: 349, distance: 209.6
click at [501, 349] on div "Suunnitelmallisuus Videopäällikkö tuo videomarkkinointiin suunnitelmallisuutta.…" at bounding box center [636, 377] width 270 height 76
copy div "Suunnitelmallisuus Videopäällikkö tuo videomarkkinointiin suunnitelmallisuutta.…"
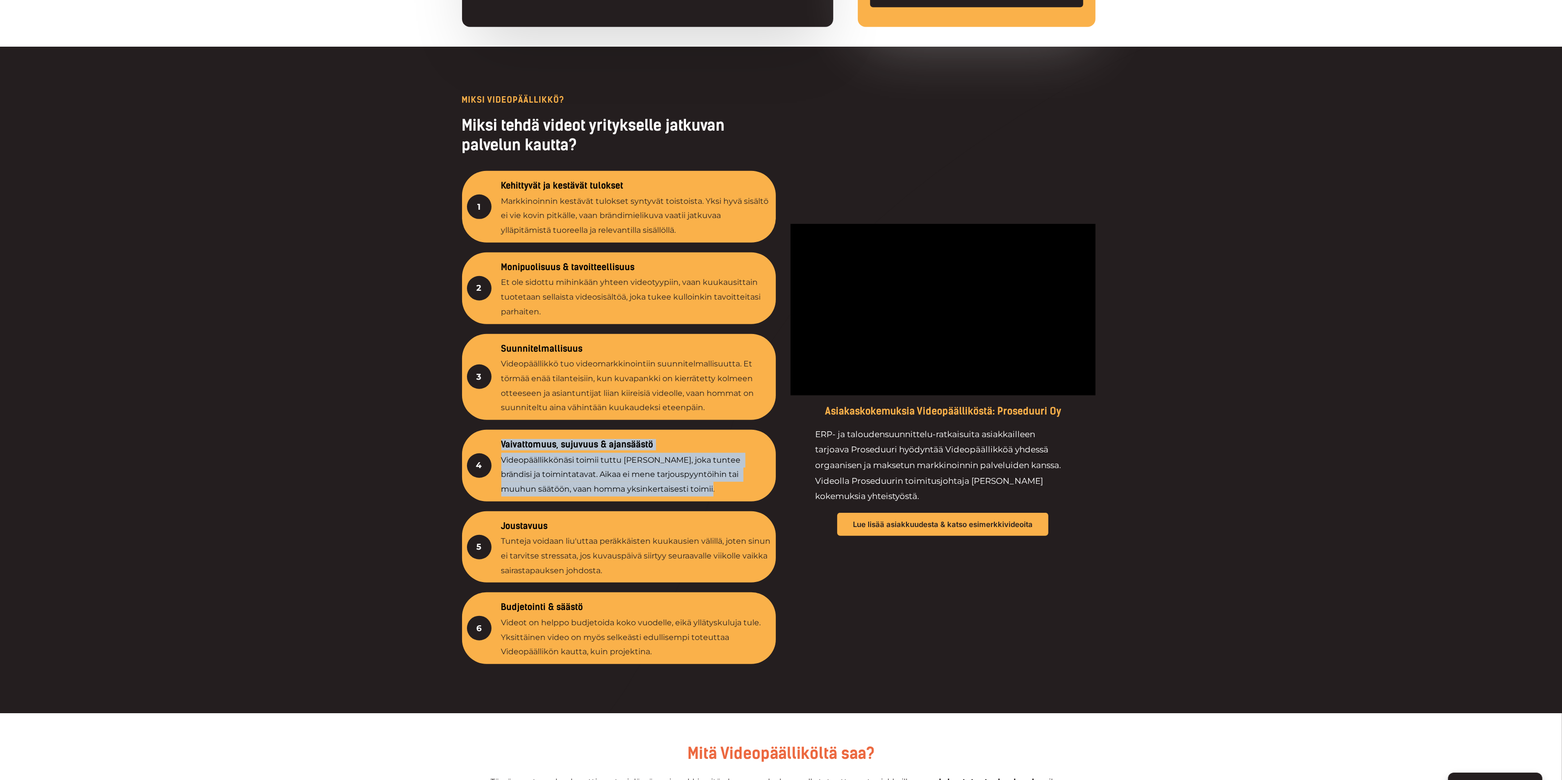
drag, startPoint x: 646, startPoint y: 490, endPoint x: 500, endPoint y: 443, distance: 153.2
click at [500, 443] on div "4 Vaivattomuus, sujuvuus & ajansäästö Videopäällikkönäsi toimii tuttu heimolain…" at bounding box center [619, 466] width 314 height 72
copy div "Vaivattomuus, sujuvuus & ajansäästö Videopäällikkönäsi toimii tuttu heimolainen…"
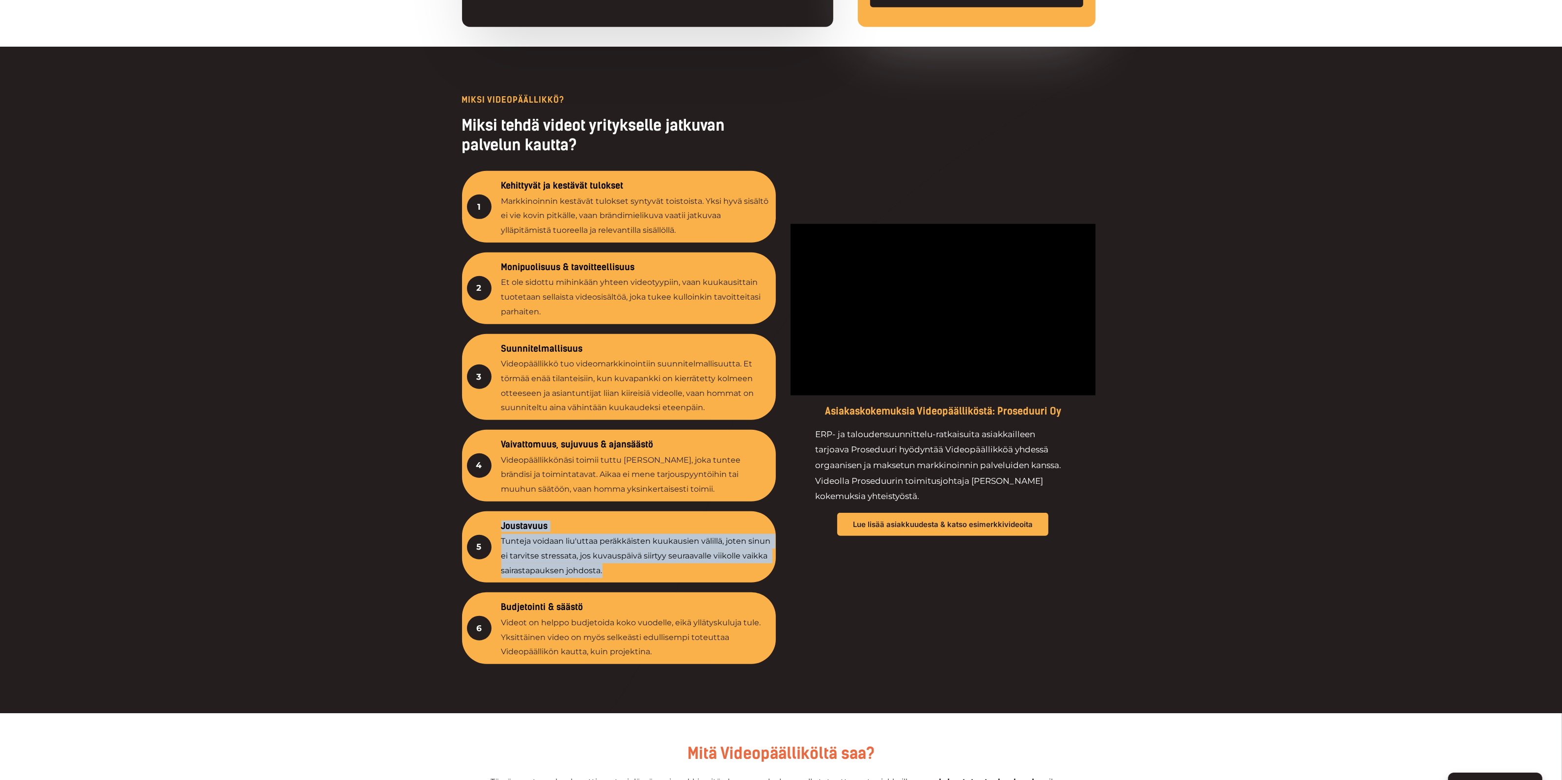
drag, startPoint x: 605, startPoint y: 570, endPoint x: 499, endPoint y: 526, distance: 114.9
click at [499, 526] on div "5 Joustavuus Tunteja voidaan liu'uttaa peräkkäisten kuukausien välillä, joten s…" at bounding box center [619, 547] width 314 height 72
copy div "Joustavuus Tunteja voidaan liu'uttaa peräkkäisten kuukausien välillä, joten sin…"
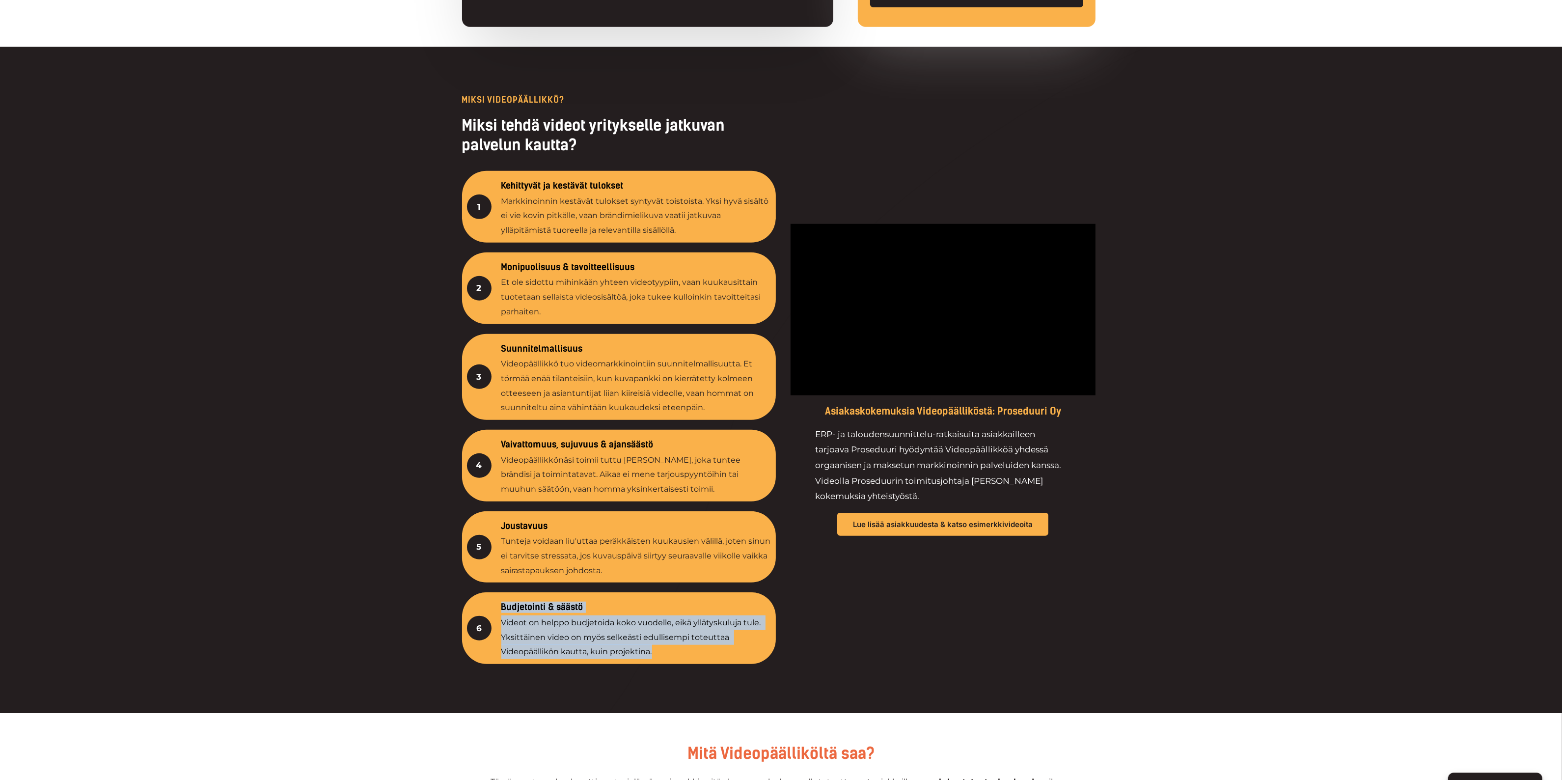
drag, startPoint x: 655, startPoint y: 651, endPoint x: 499, endPoint y: 607, distance: 162.3
click at [499, 607] on div "6 Budjetointi & säästö Videot on helppo budjetoida koko vuodelle, eikä yllätysk…" at bounding box center [619, 628] width 314 height 72
copy div "Budjetointi & säästö Videot on helppo budjetoida koko vuodelle, eikä yllätyskul…"
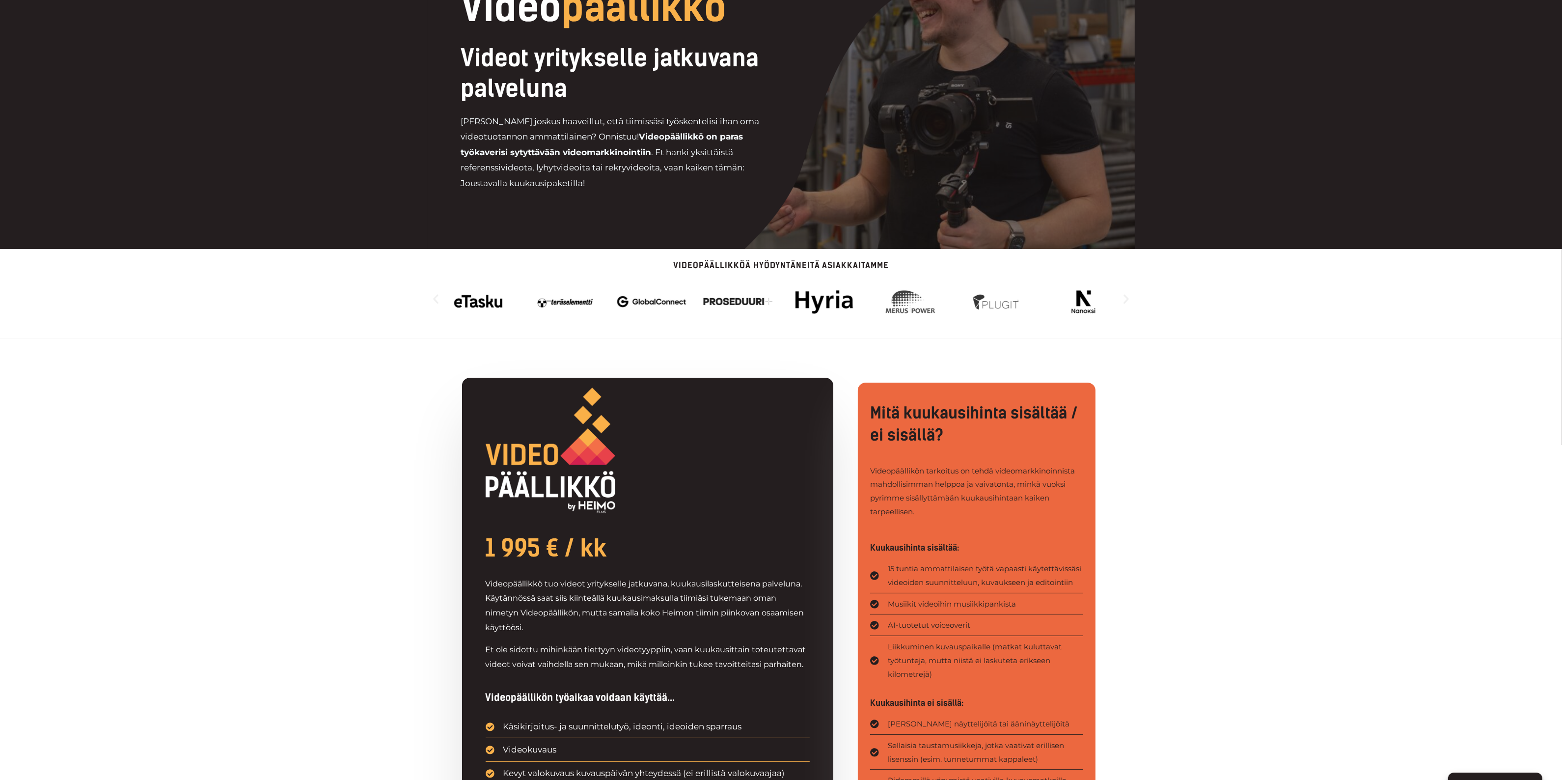
scroll to position [0, 0]
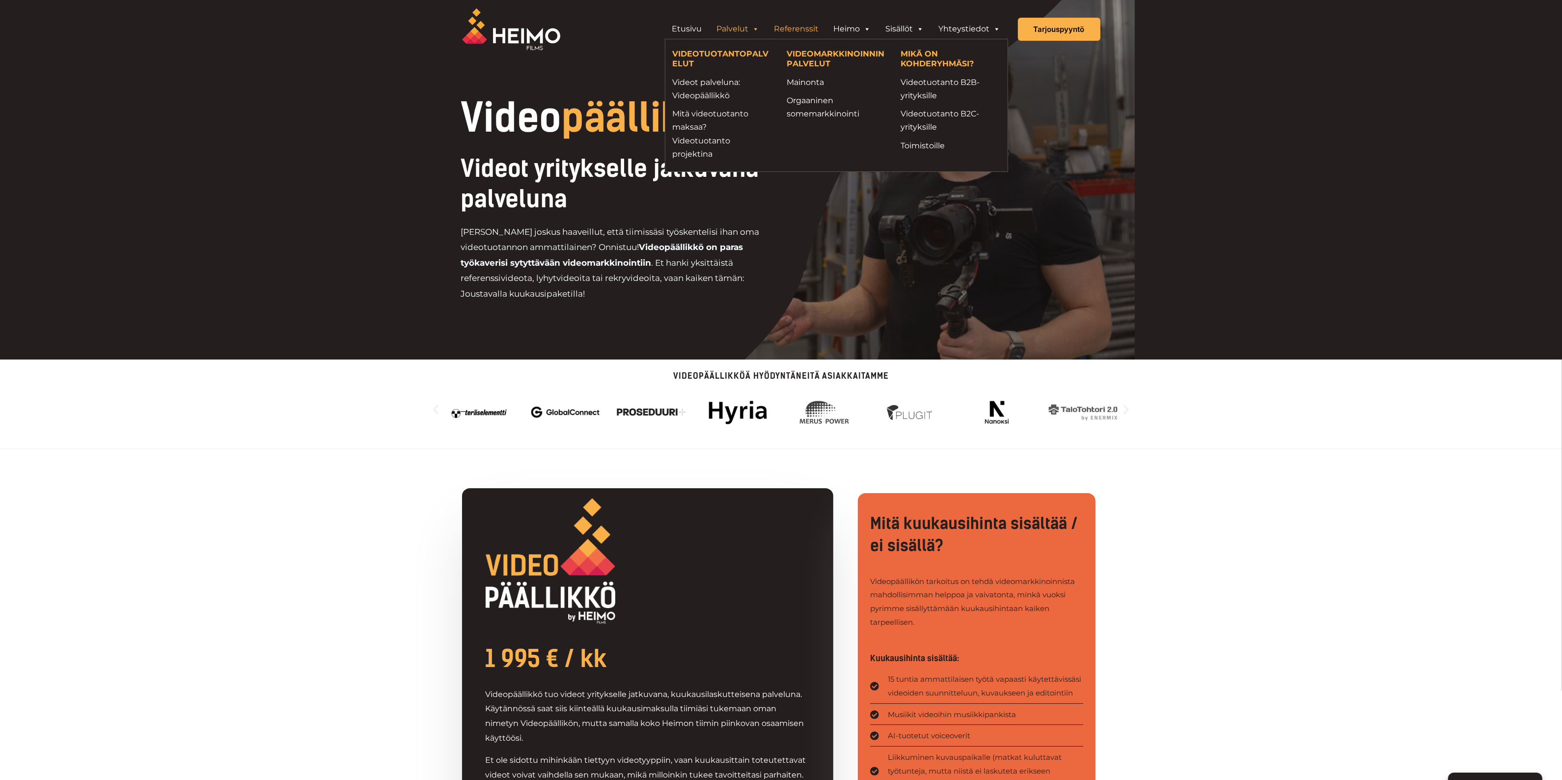
click at [795, 32] on link "Referenssit" at bounding box center [796, 29] width 59 height 20
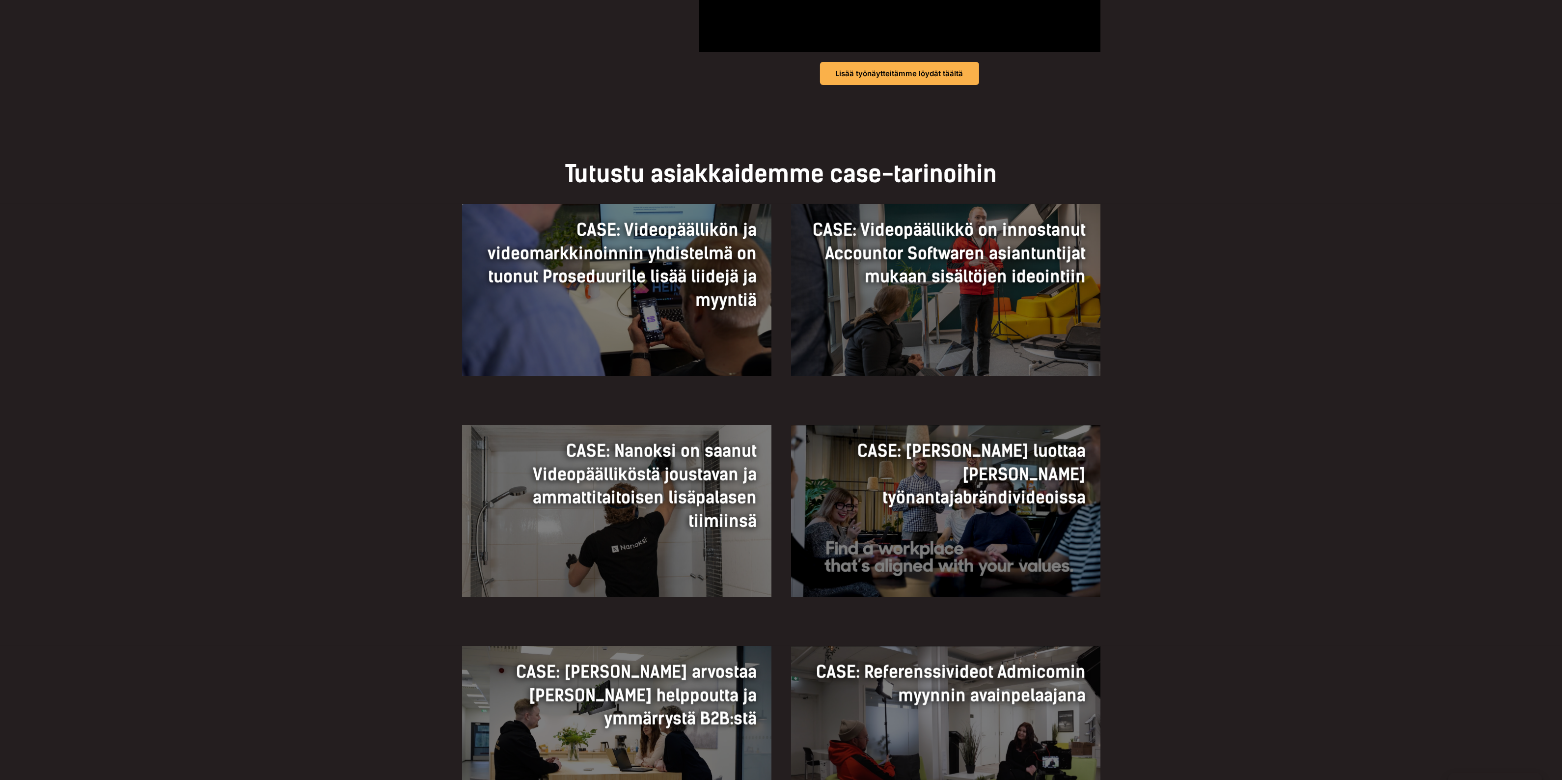
scroll to position [553, 0]
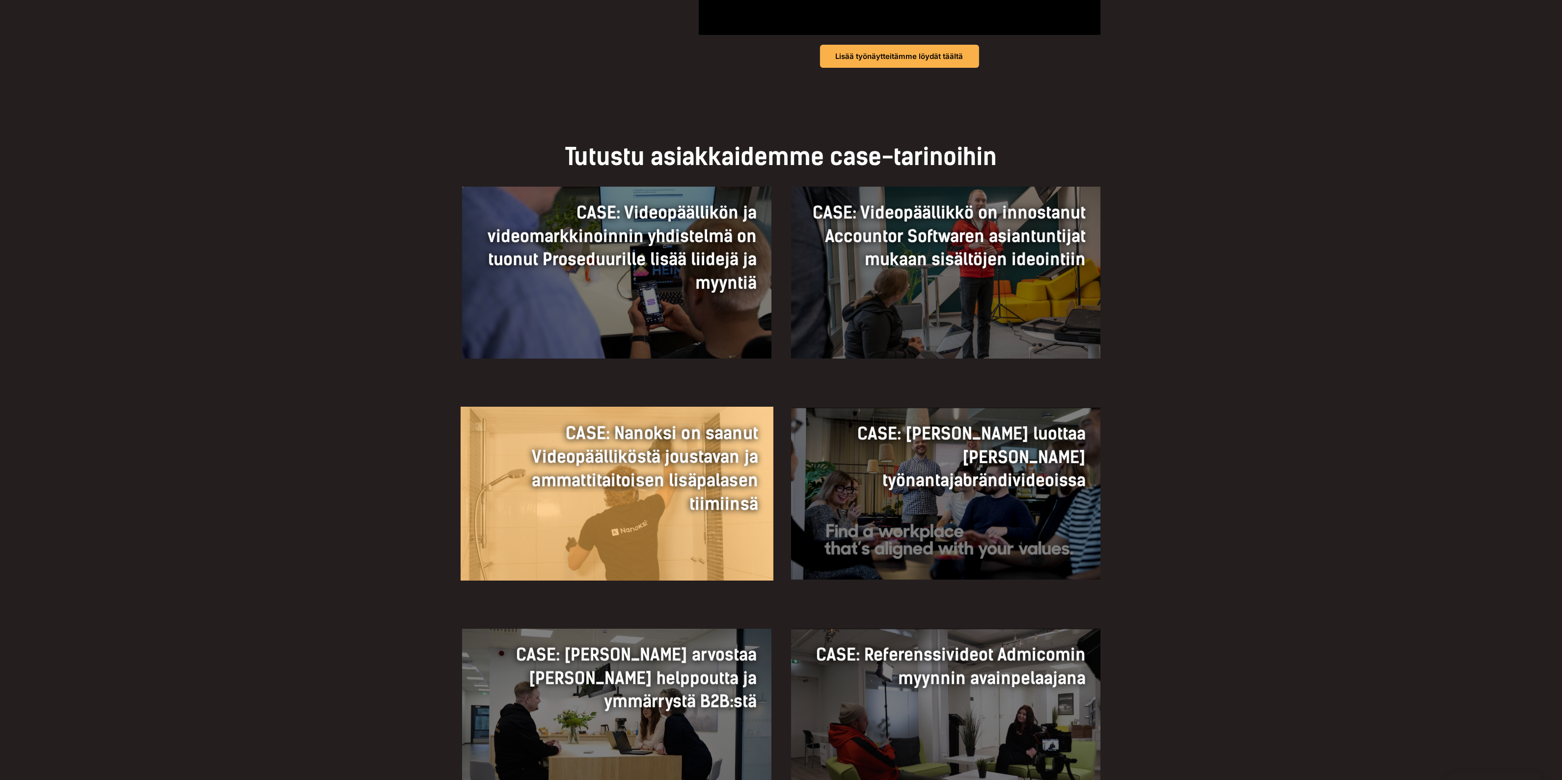
click at [659, 444] on h3 "CASE: Nanoksi on saanut Videopäälliköstä joustavan ja ammattitaitoisen lisäpala…" at bounding box center [616, 468] width 283 height 94
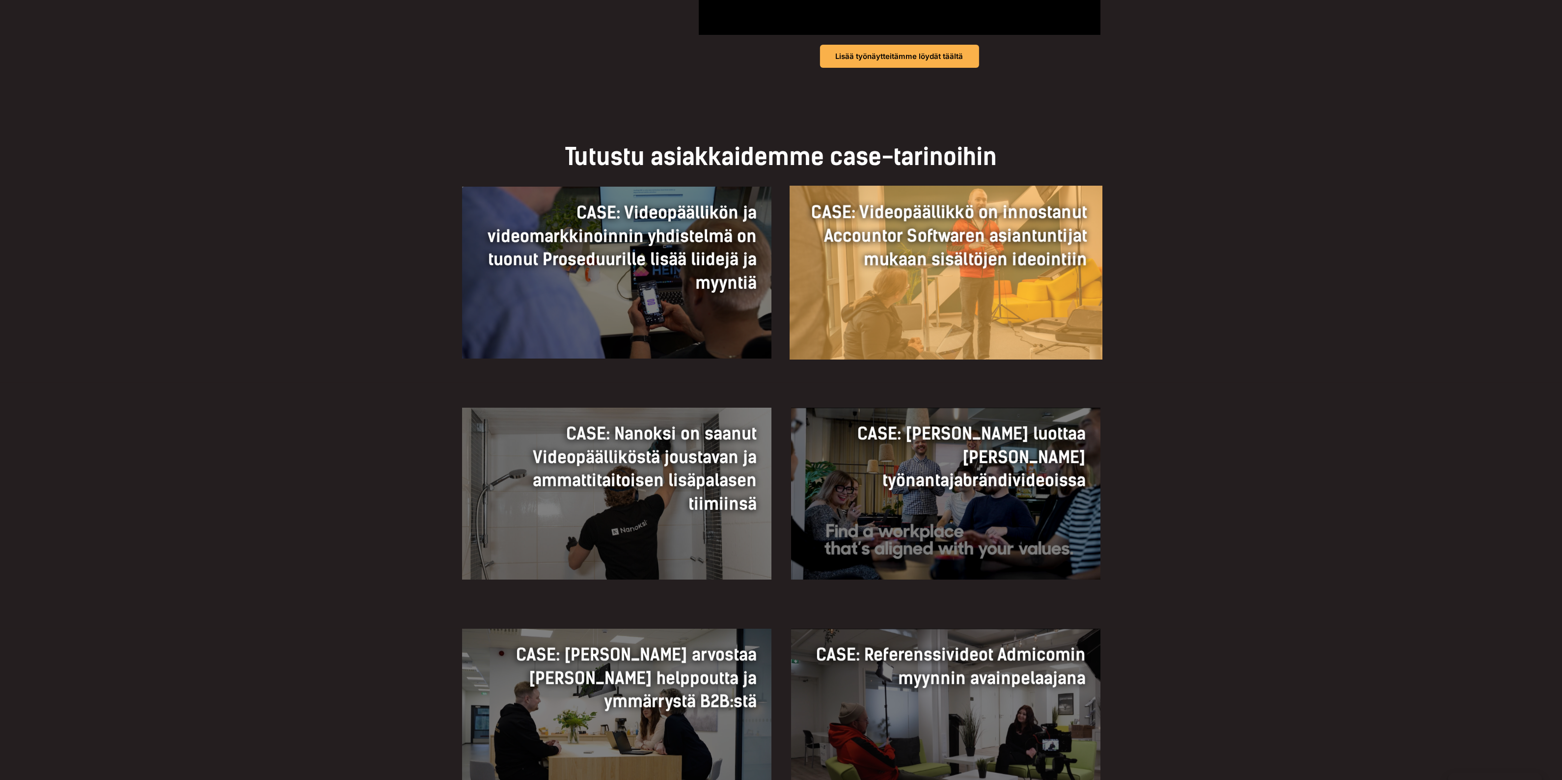
click at [874, 271] on h3 "CASE: Videopäällikkö on innostanut Accountor Softwaren asiantuntijat mukaan sis…" at bounding box center [946, 235] width 283 height 71
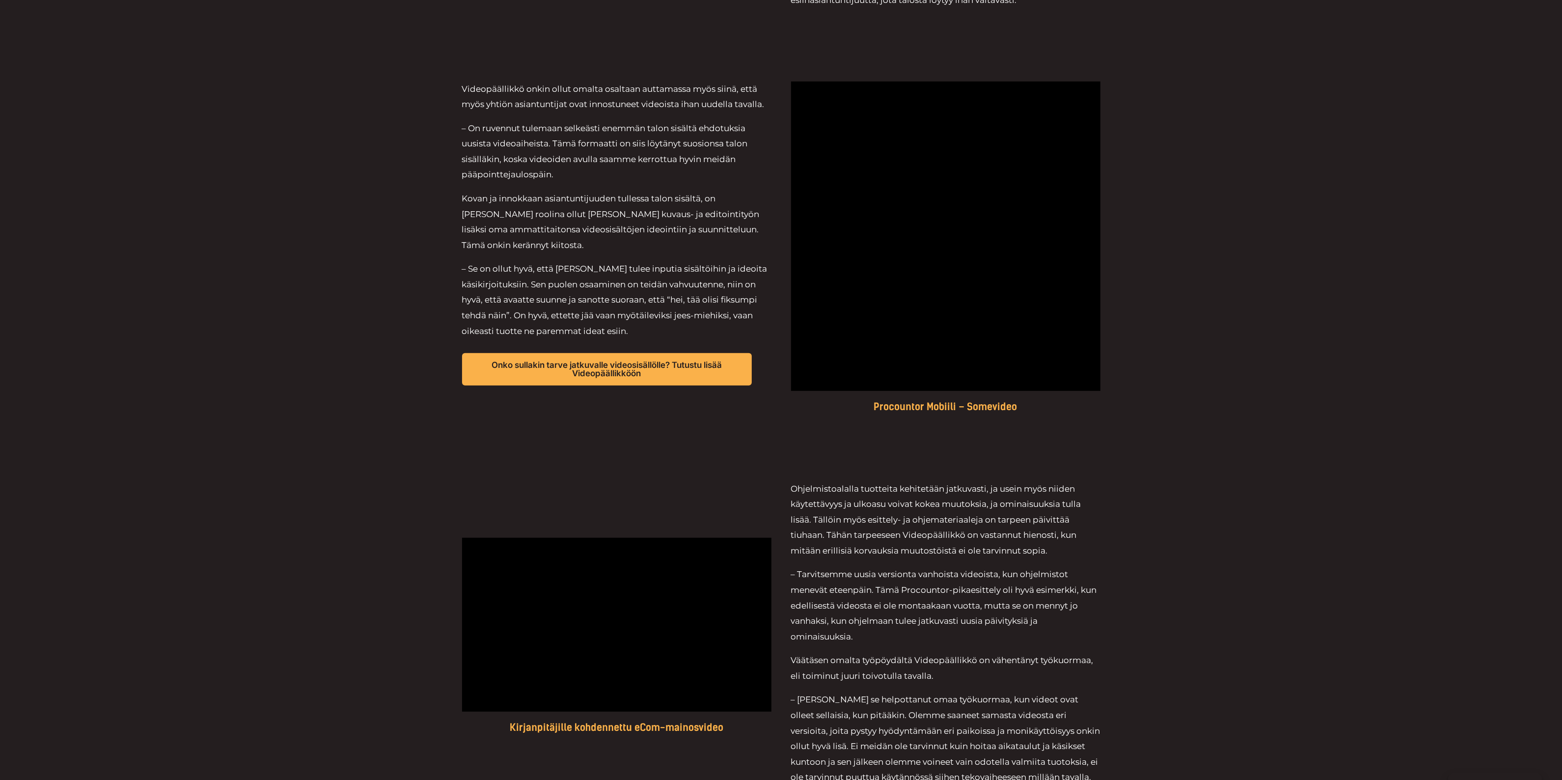
scroll to position [982, 0]
